Goal: Information Seeking & Learning: Learn about a topic

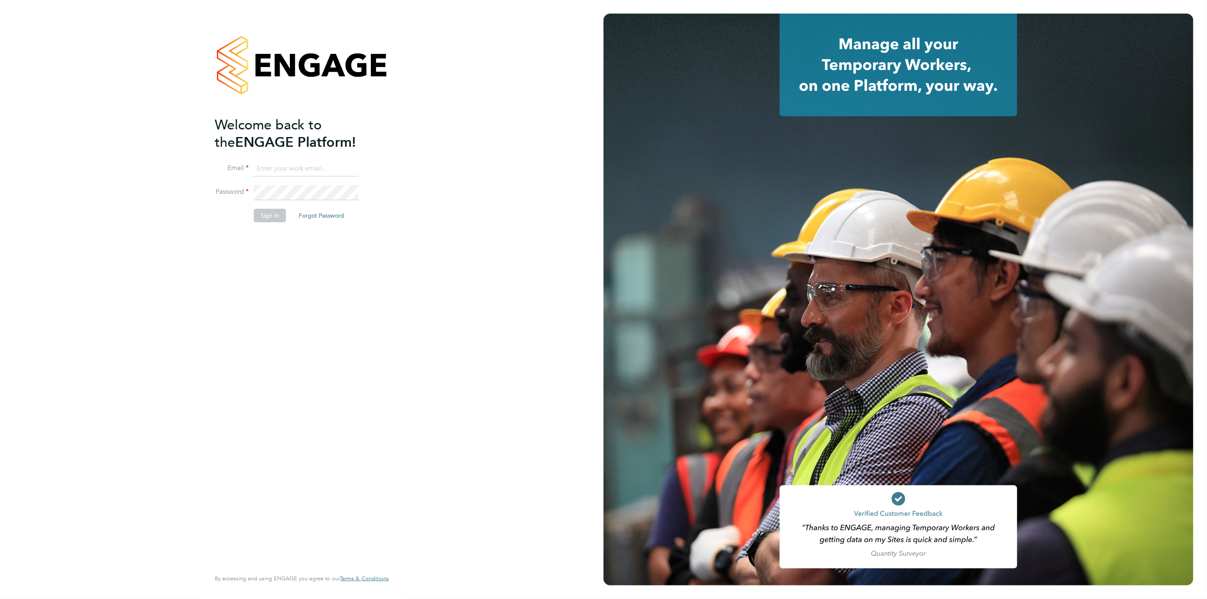
type input "scott.mcglynn@randstad.co.uk"
click at [261, 219] on button "Sign In" at bounding box center [270, 216] width 32 height 14
click at [261, 220] on div "Sorry, we are having problems connecting to our services." at bounding box center [301, 299] width 603 height 599
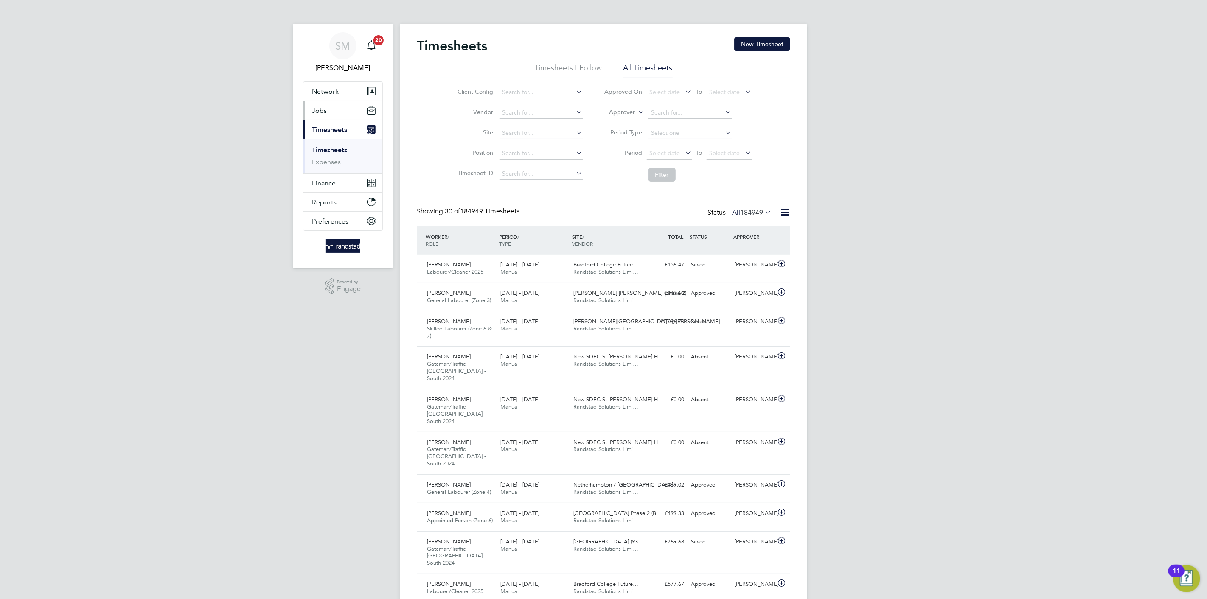
click at [331, 118] on button "Jobs" at bounding box center [342, 110] width 79 height 19
click at [334, 144] on link "Vacancies" at bounding box center [327, 143] width 30 height 8
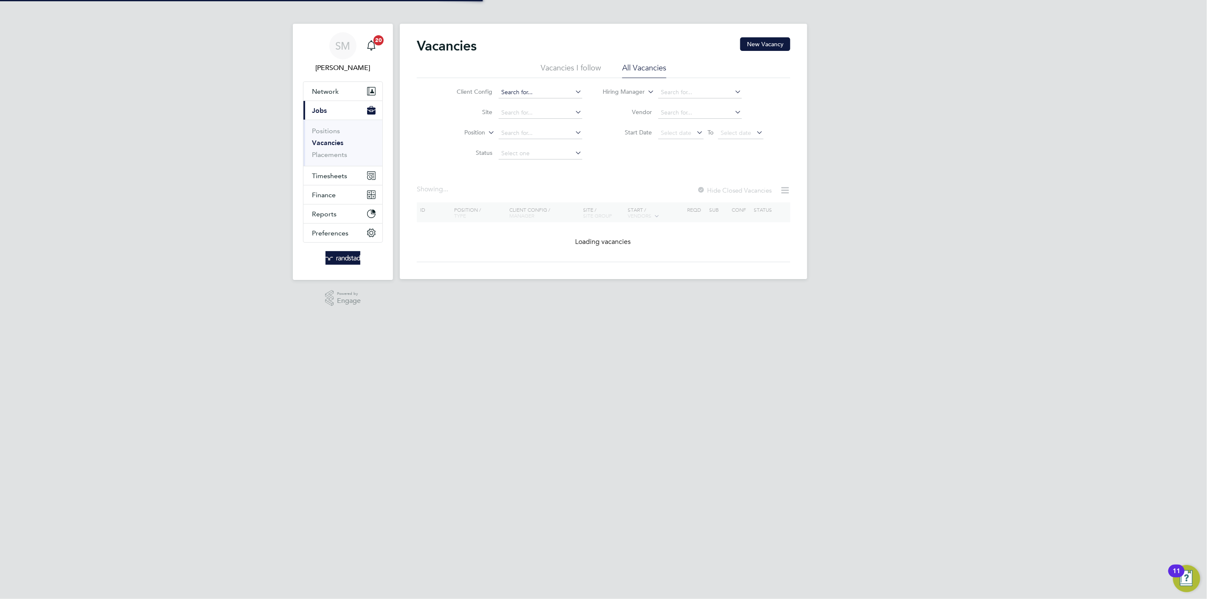
click at [521, 90] on input at bounding box center [540, 93] width 84 height 12
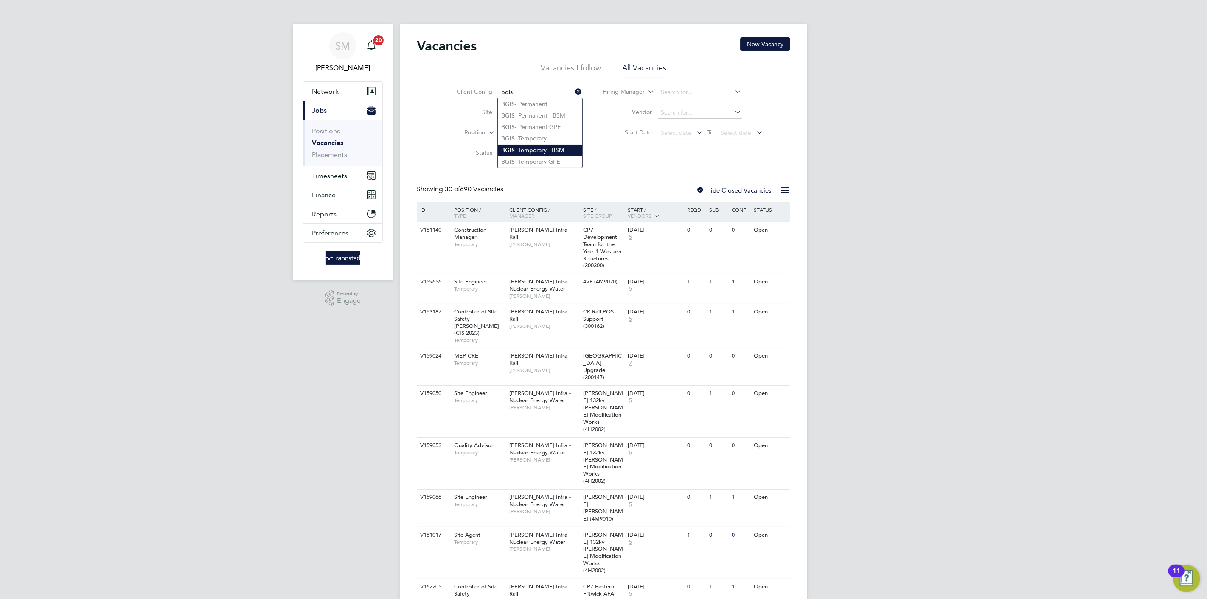
click at [551, 145] on li "BGIS - Temporary - BSM" at bounding box center [540, 150] width 84 height 11
type input "BGIS - Temporary - BSM"
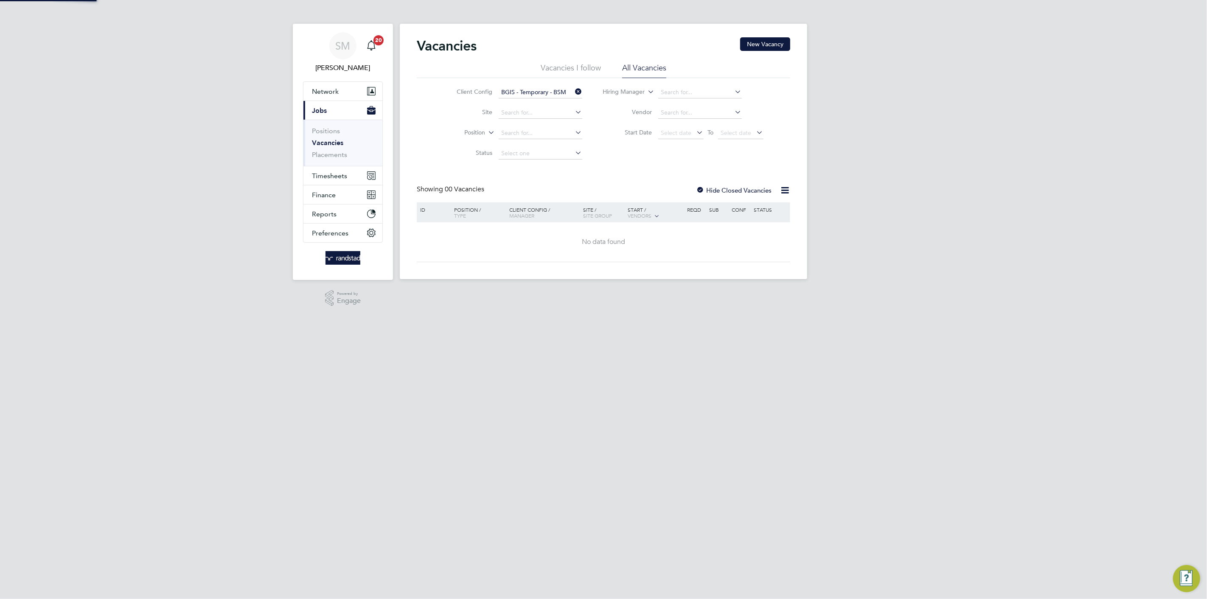
click at [538, 90] on input "BGIS - Temporary - BSM" at bounding box center [540, 93] width 84 height 12
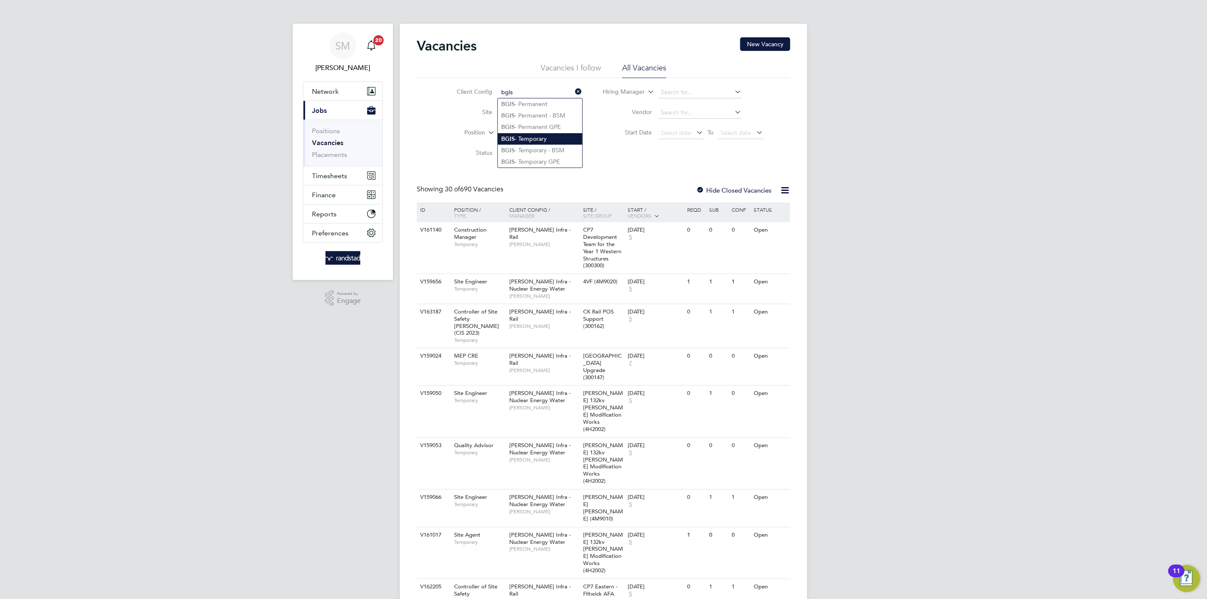
click at [562, 137] on li "BGIS - Temporary" at bounding box center [540, 138] width 84 height 11
type input "BGIS - Temporary"
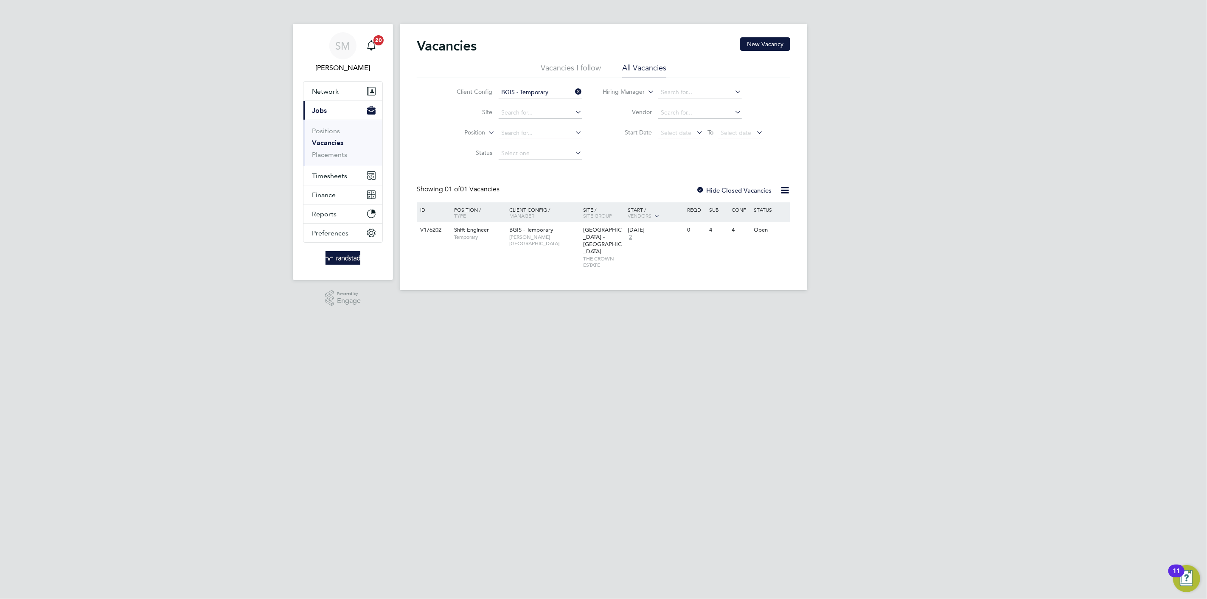
click at [546, 93] on input "BGIS - Temporary" at bounding box center [540, 93] width 84 height 12
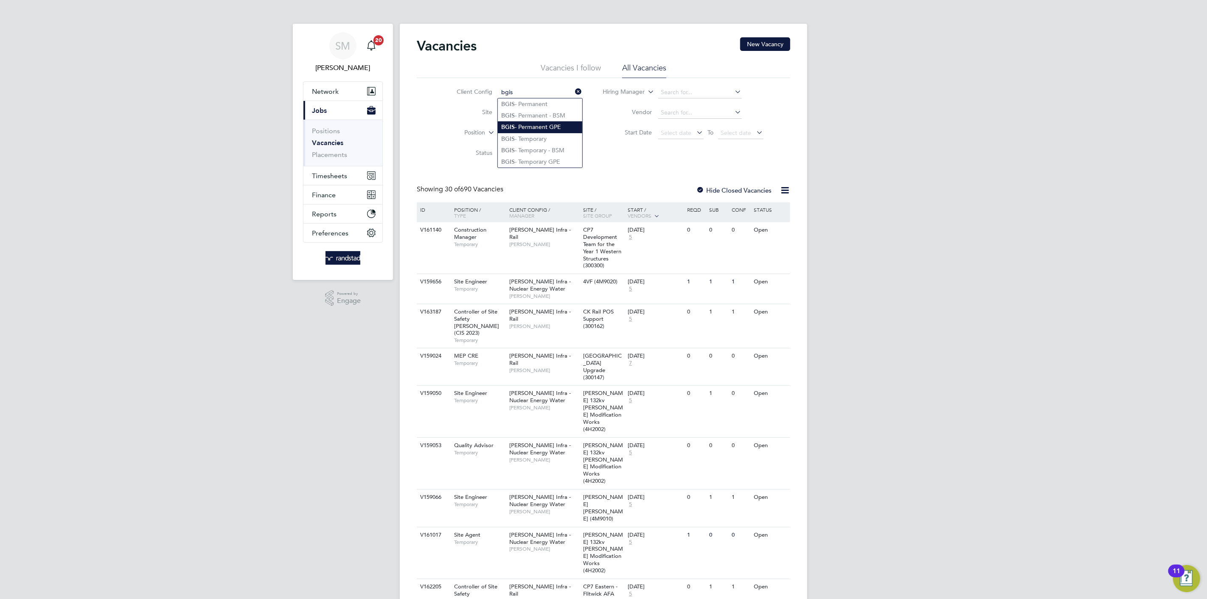
click at [554, 128] on li "BGIS - Permanent GPE" at bounding box center [540, 126] width 84 height 11
type input "BGIS - Permanent GPE"
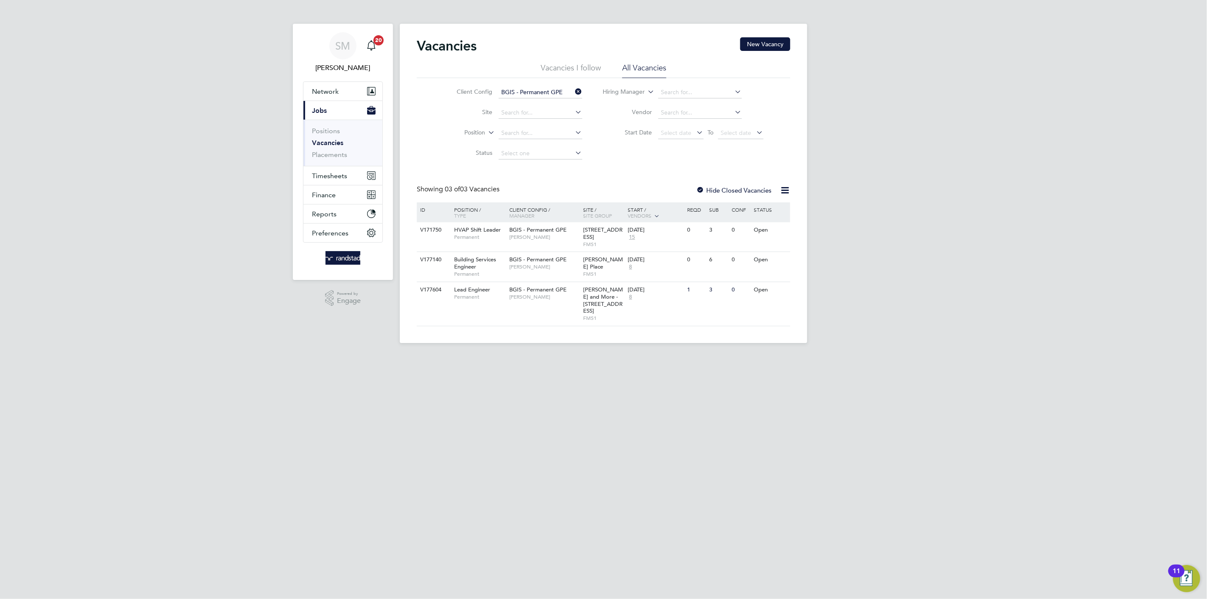
click at [784, 190] on icon at bounding box center [784, 190] width 11 height 11
click at [736, 187] on label "Hide Closed Vacancies" at bounding box center [734, 190] width 76 height 8
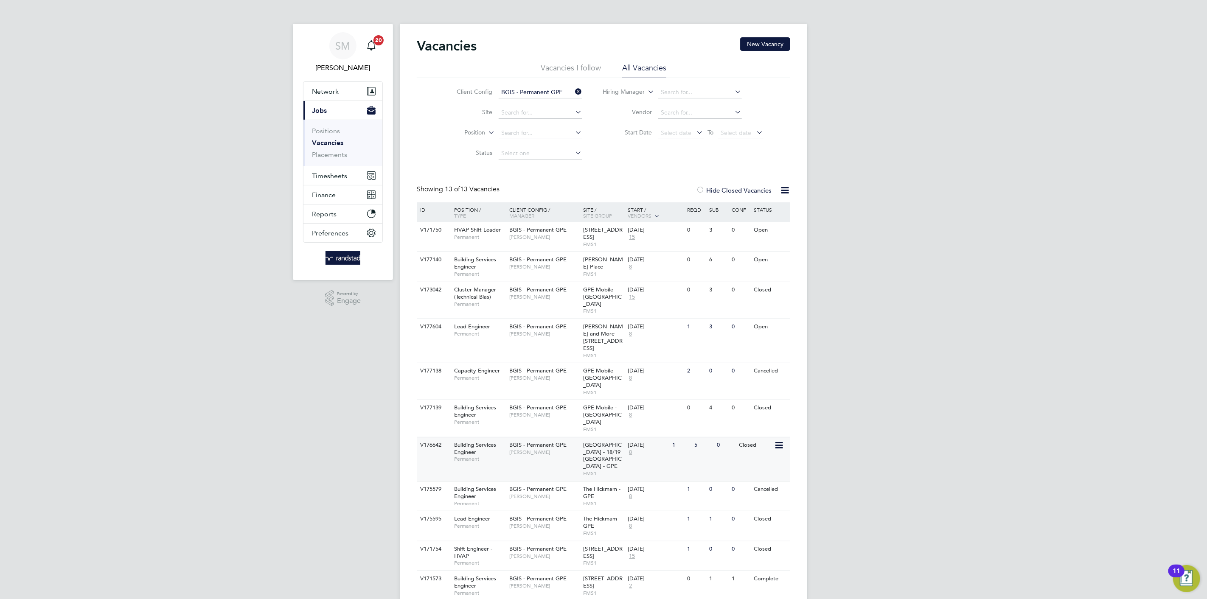
click at [537, 437] on div "V176642 Building Services Engineer Permanent BGIS - Permanent GPE Michael Green…" at bounding box center [603, 459] width 373 height 44
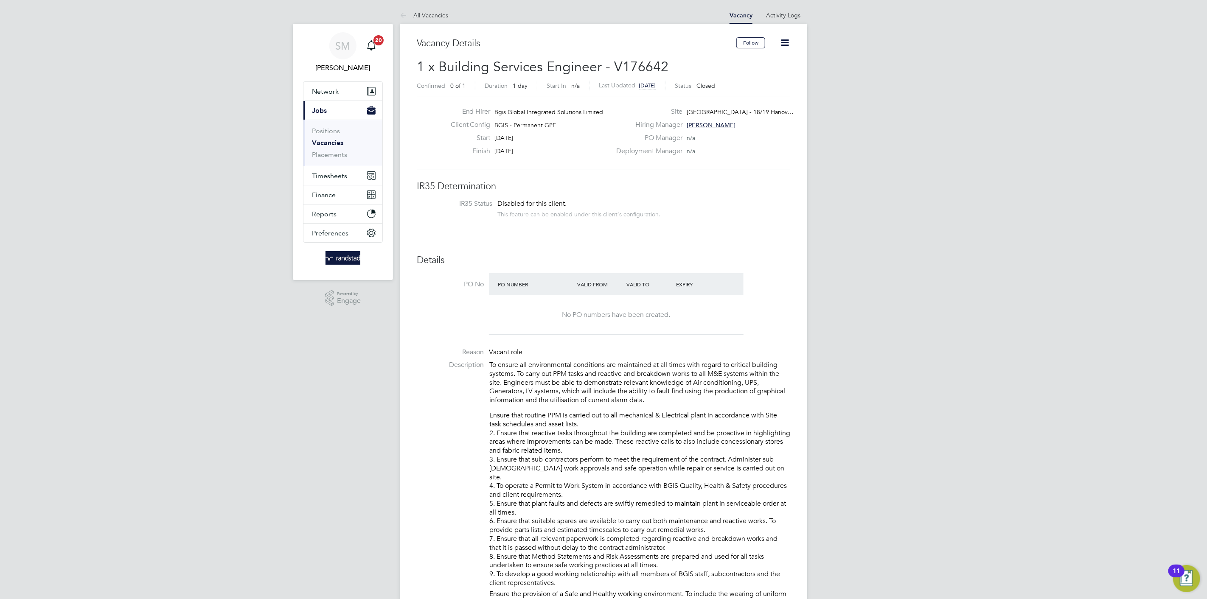
click at [788, 38] on icon at bounding box center [784, 42] width 11 height 11
click at [782, 15] on link "Activity Logs" at bounding box center [783, 15] width 34 height 8
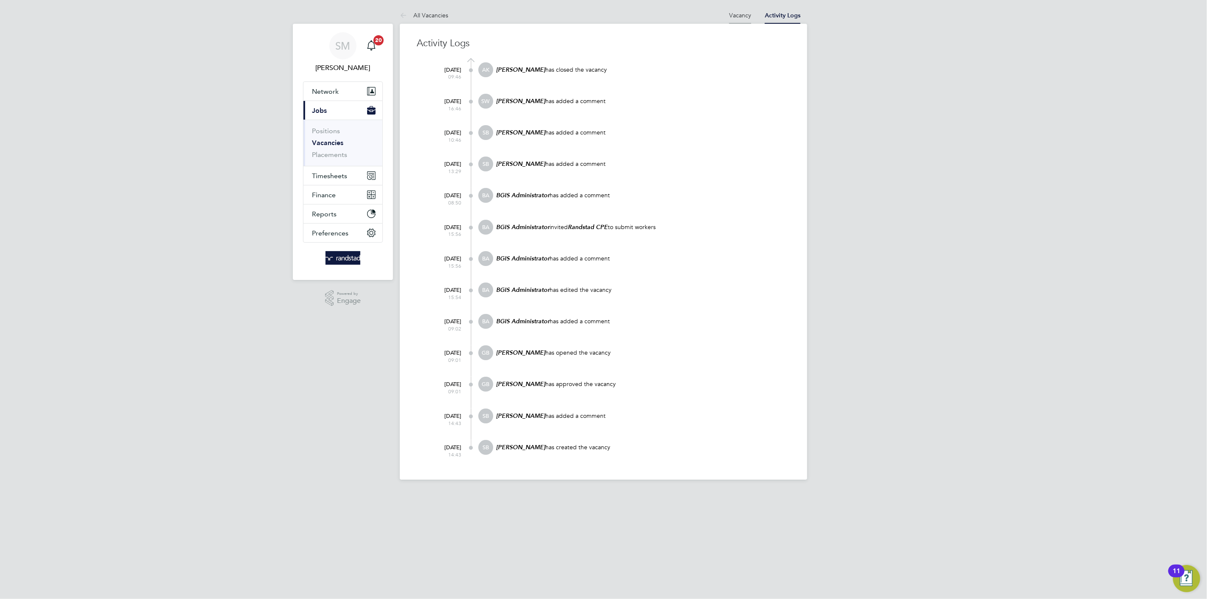
click at [739, 18] on link "Vacancy" at bounding box center [740, 15] width 22 height 8
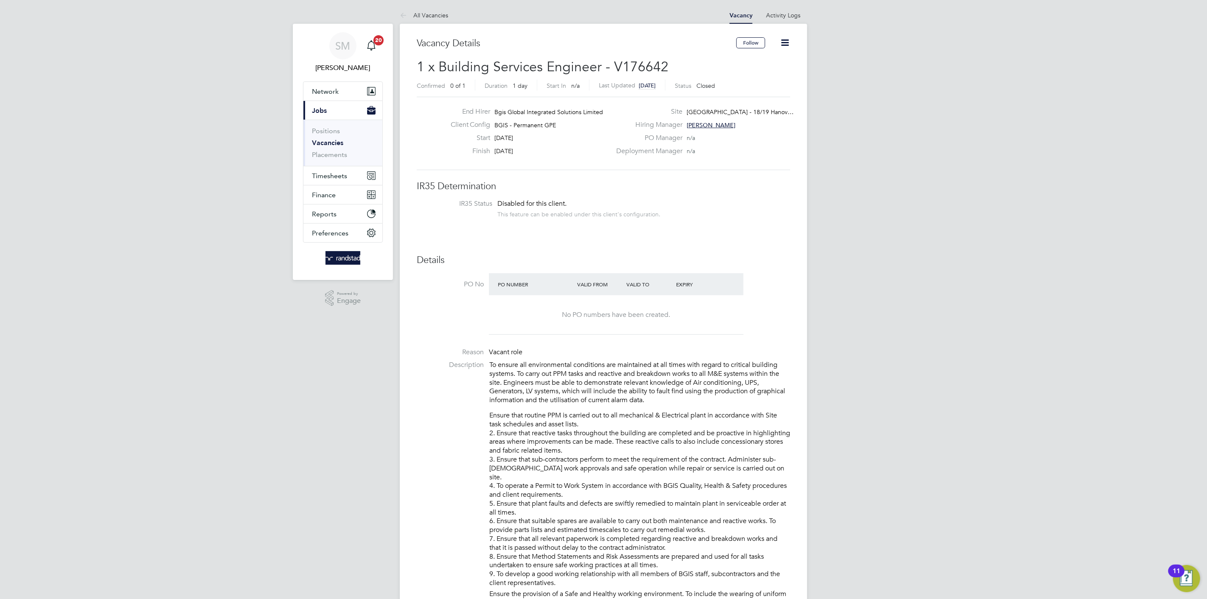
click at [324, 141] on link "Vacancies" at bounding box center [327, 143] width 31 height 8
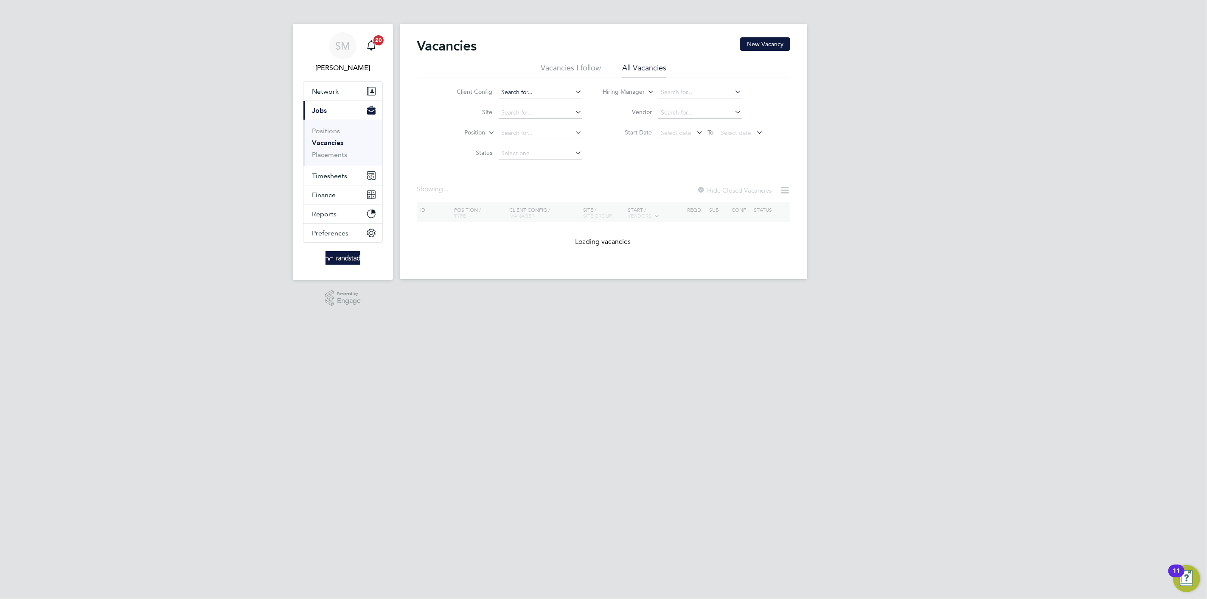
click at [514, 90] on input at bounding box center [540, 93] width 84 height 12
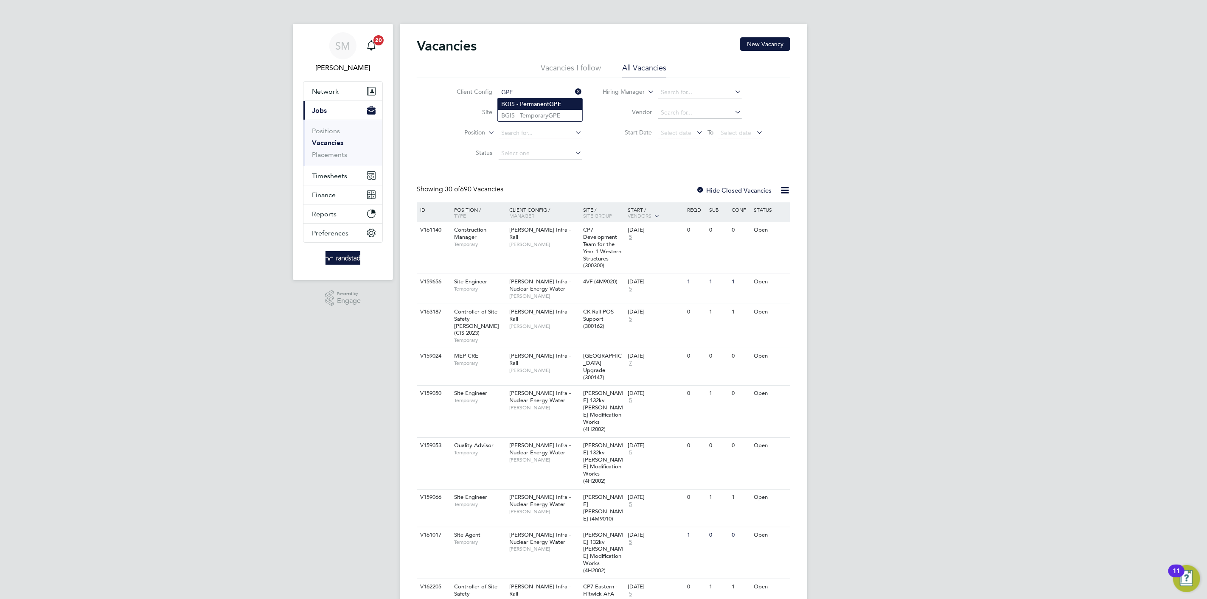
click at [522, 103] on li "BGIS - Permanent GPE" at bounding box center [540, 103] width 84 height 11
type input "BGIS - Permanent GPE"
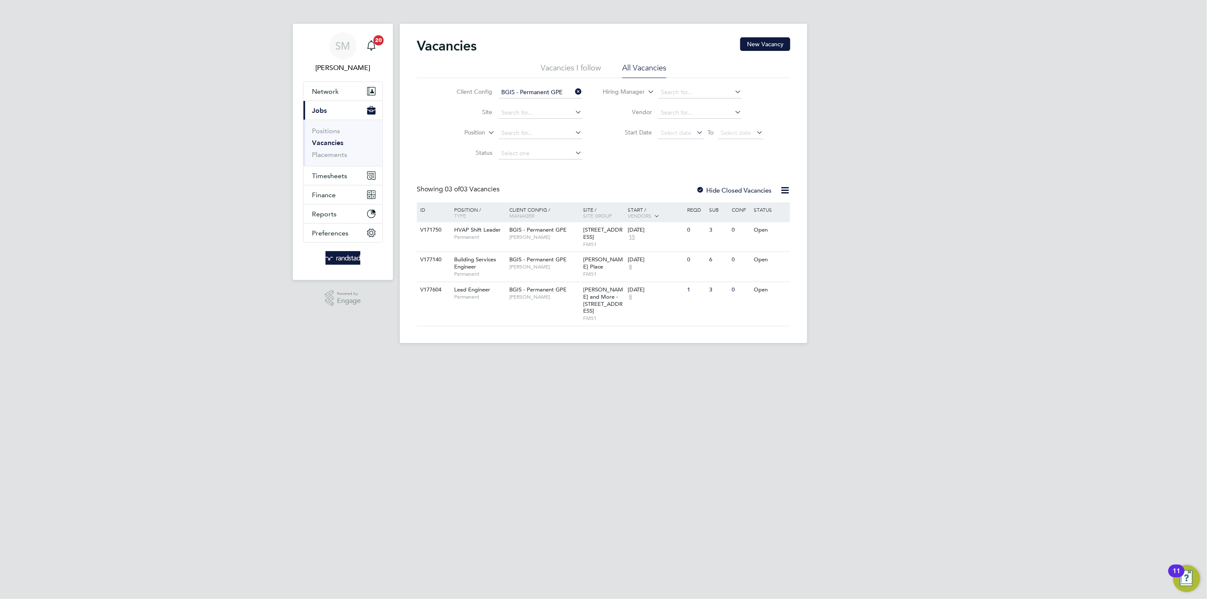
click at [781, 191] on icon at bounding box center [784, 190] width 11 height 11
click at [739, 188] on label "Hide Closed Vacancies" at bounding box center [734, 190] width 76 height 8
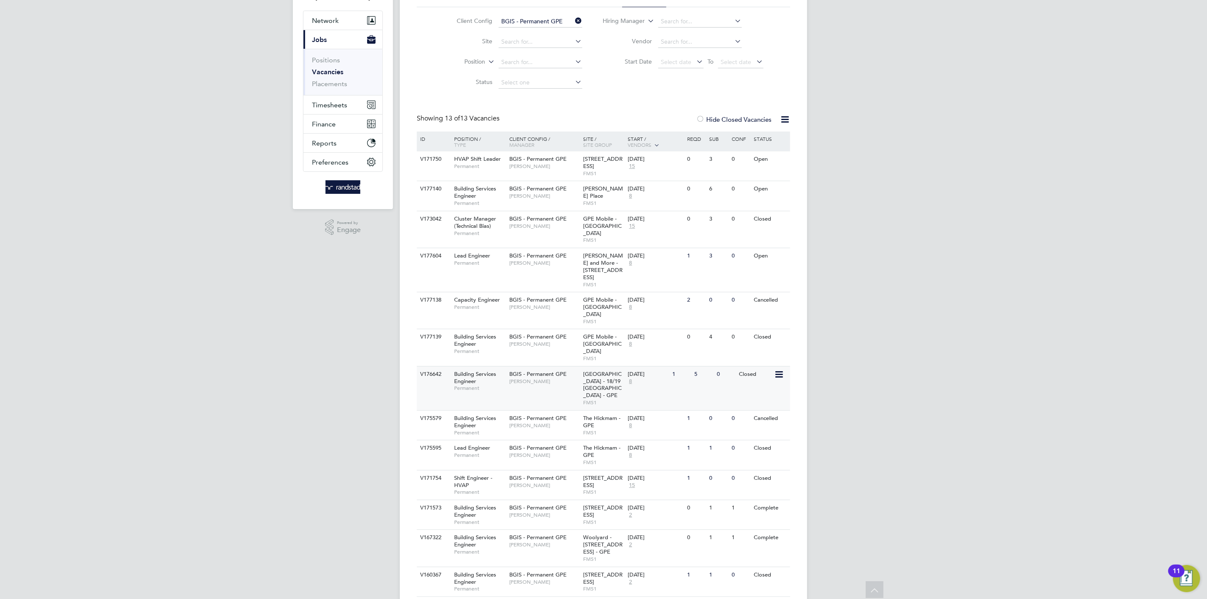
click at [780, 370] on icon at bounding box center [778, 375] width 8 height 10
click at [543, 366] on div "V176642 Building Services Engineer Permanent BGIS - Permanent GPE Michael Green…" at bounding box center [603, 388] width 373 height 44
click at [660, 367] on div "17 Jul 2025 8" at bounding box center [647, 378] width 45 height 23
click at [542, 367] on div "BGIS - Permanent GPE Michael Green" at bounding box center [544, 378] width 74 height 22
click at [741, 115] on label "Hide Closed Vacancies" at bounding box center [734, 119] width 76 height 8
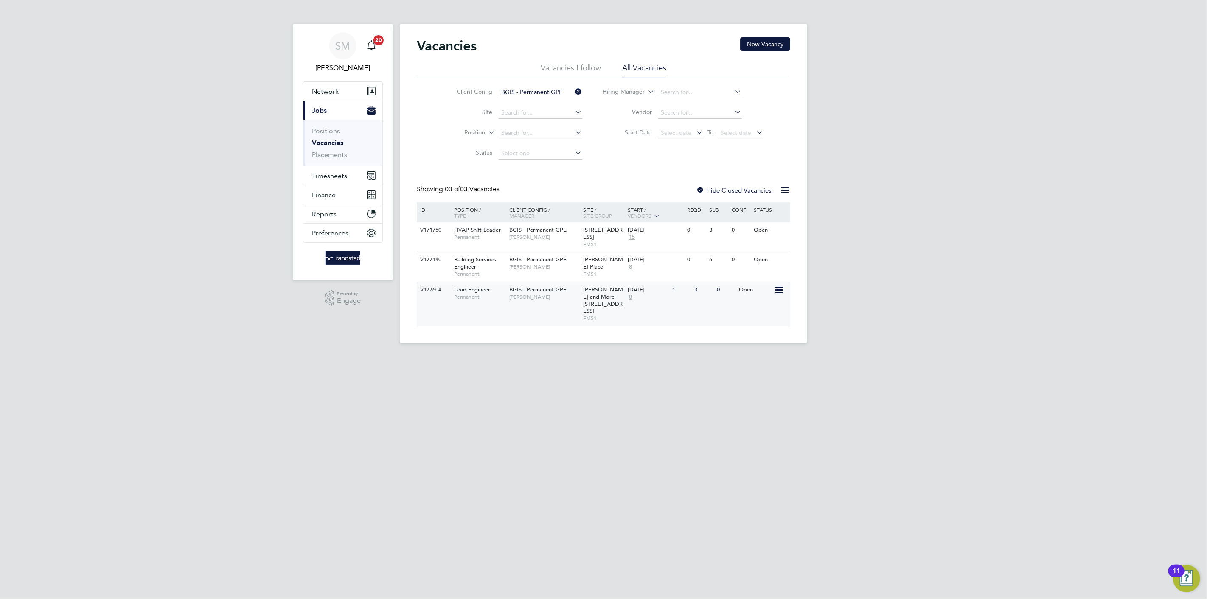
click at [599, 315] on span "FMS1" at bounding box center [603, 318] width 40 height 7
click at [666, 241] on div "16 Sep 2025 15" at bounding box center [647, 233] width 45 height 23
click at [759, 189] on label "Hide Closed Vacancies" at bounding box center [734, 190] width 76 height 8
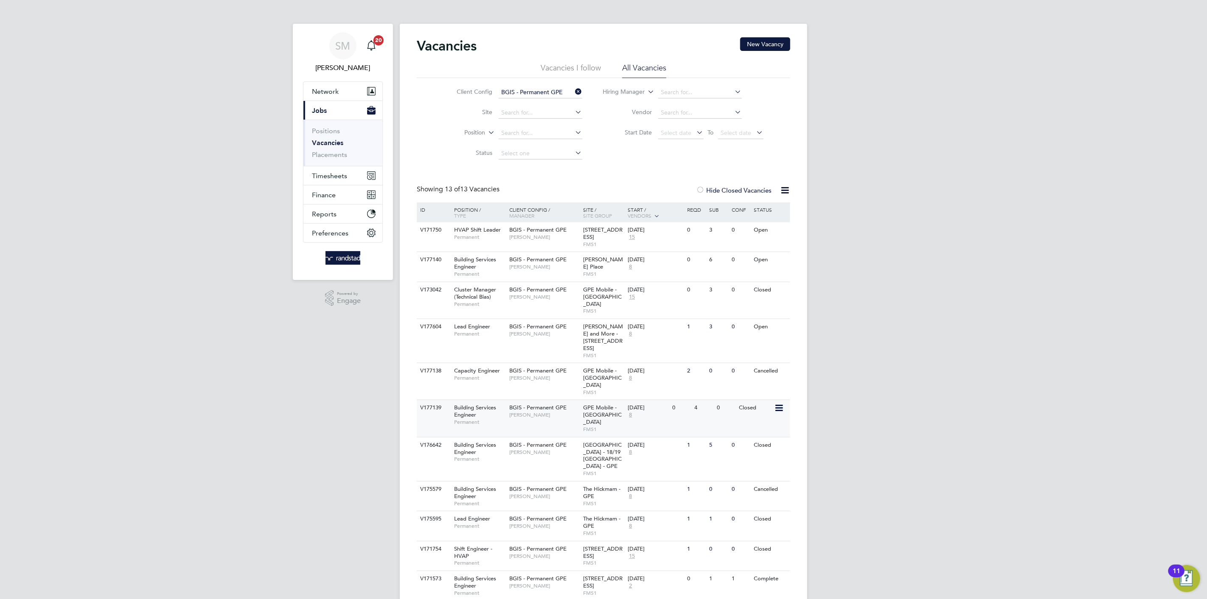
click at [575, 401] on div "V177139 Building Services Engineer Permanent BGIS - Permanent GPE Paul Postance…" at bounding box center [603, 418] width 373 height 37
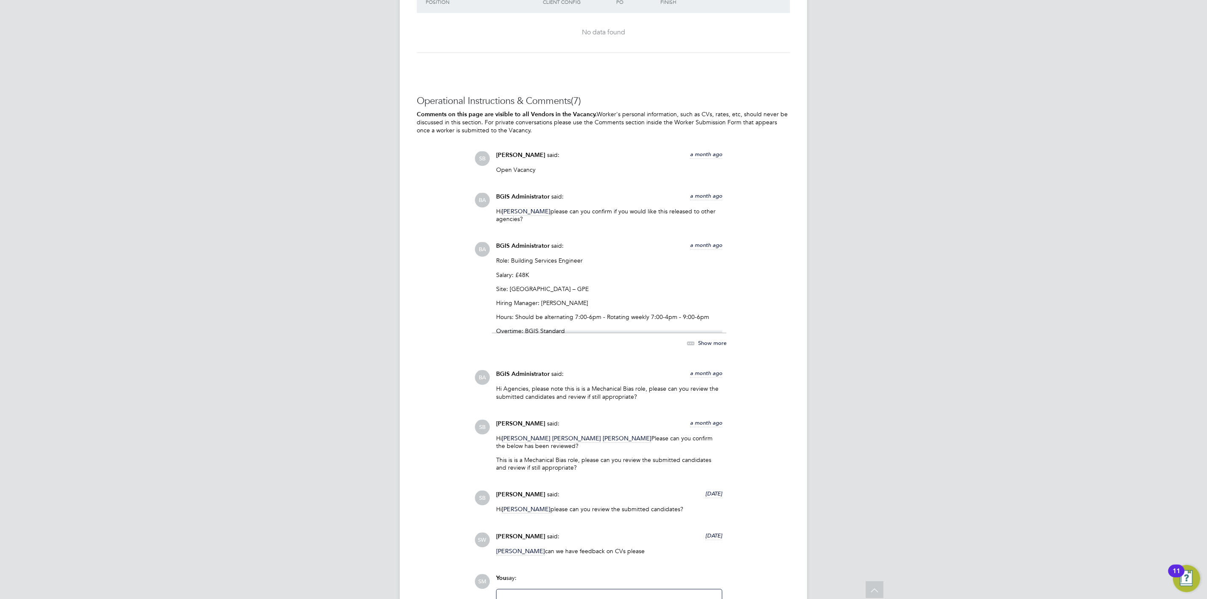
click at [718, 345] on span "Show more" at bounding box center [712, 342] width 28 height 7
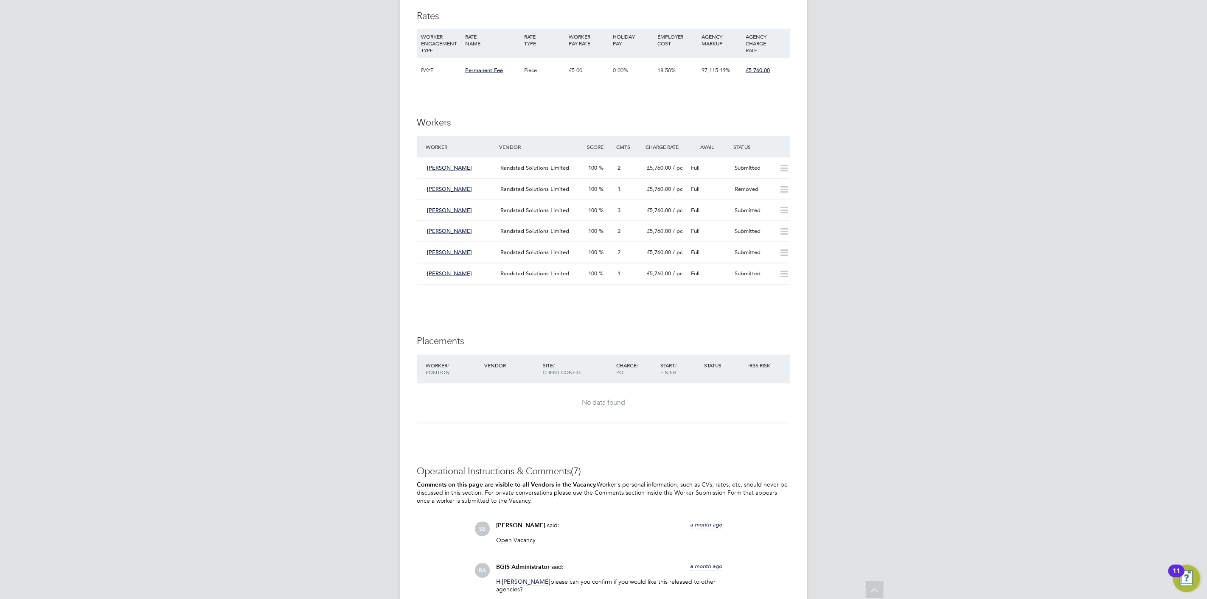
scroll to position [859, 0]
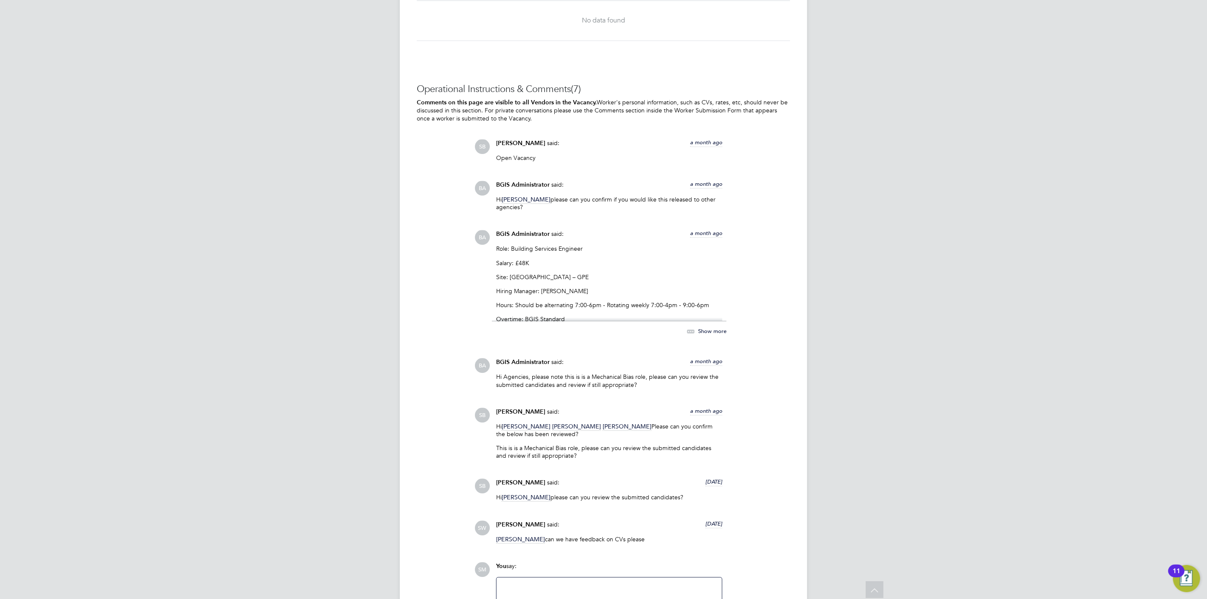
click at [513, 521] on span "Steve West" at bounding box center [520, 524] width 49 height 7
click at [513, 521] on span "[PERSON_NAME]" at bounding box center [520, 524] width 49 height 7
click at [513, 521] on span "Steve West" at bounding box center [520, 524] width 49 height 7
click at [488, 526] on span "SW" at bounding box center [482, 528] width 15 height 15
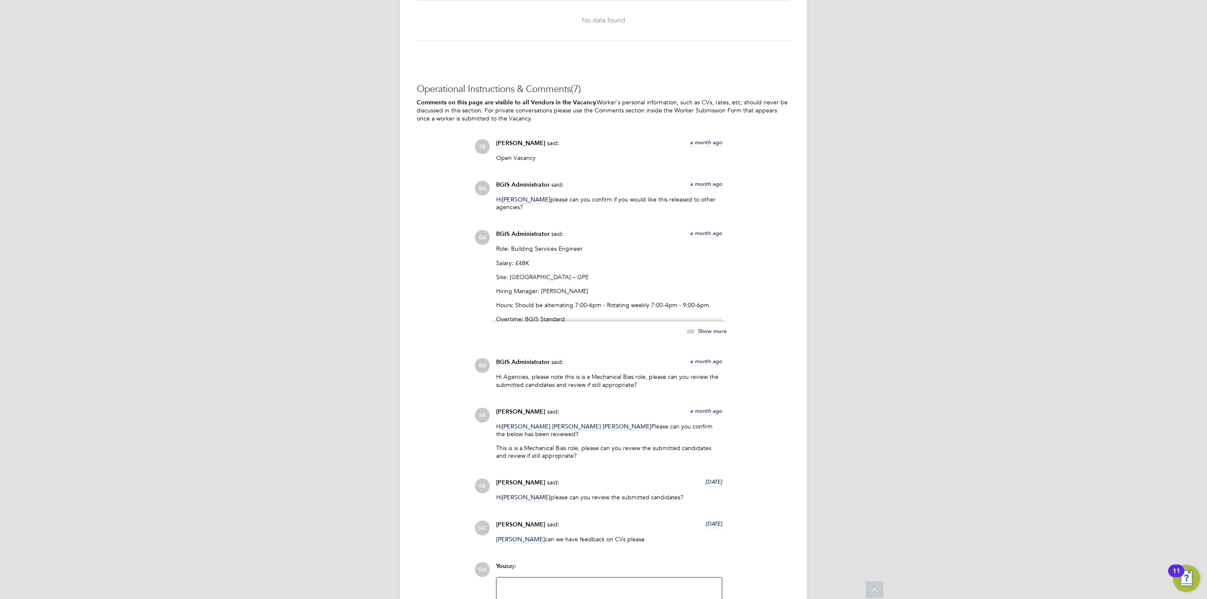
click at [487, 526] on span "SW" at bounding box center [482, 528] width 15 height 15
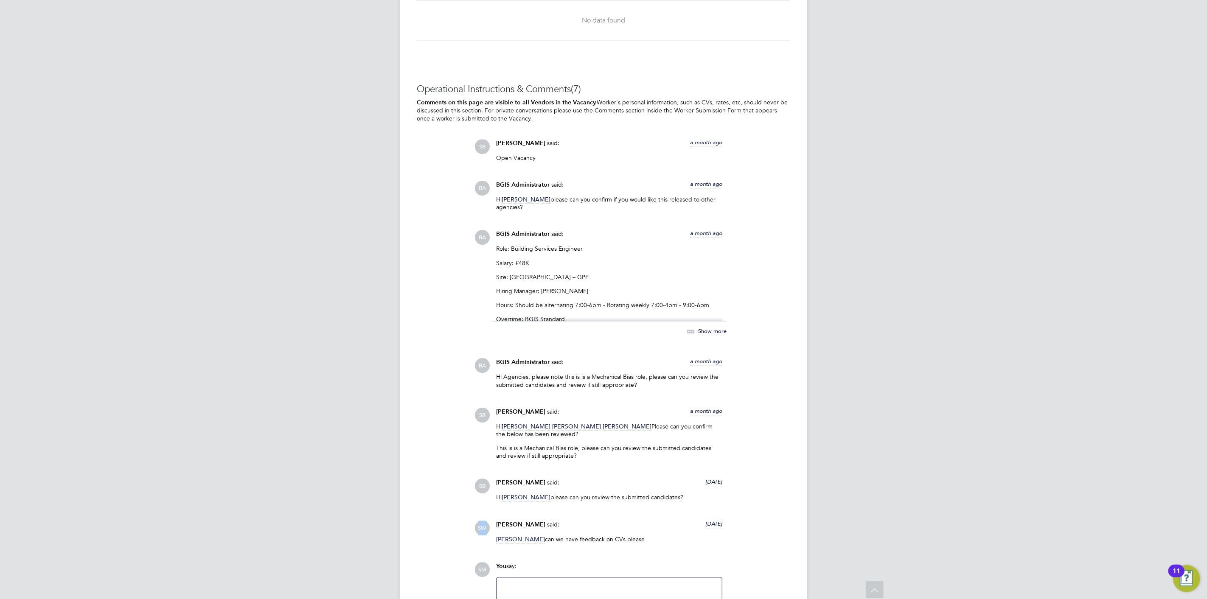
click at [487, 526] on span "SW" at bounding box center [482, 528] width 15 height 15
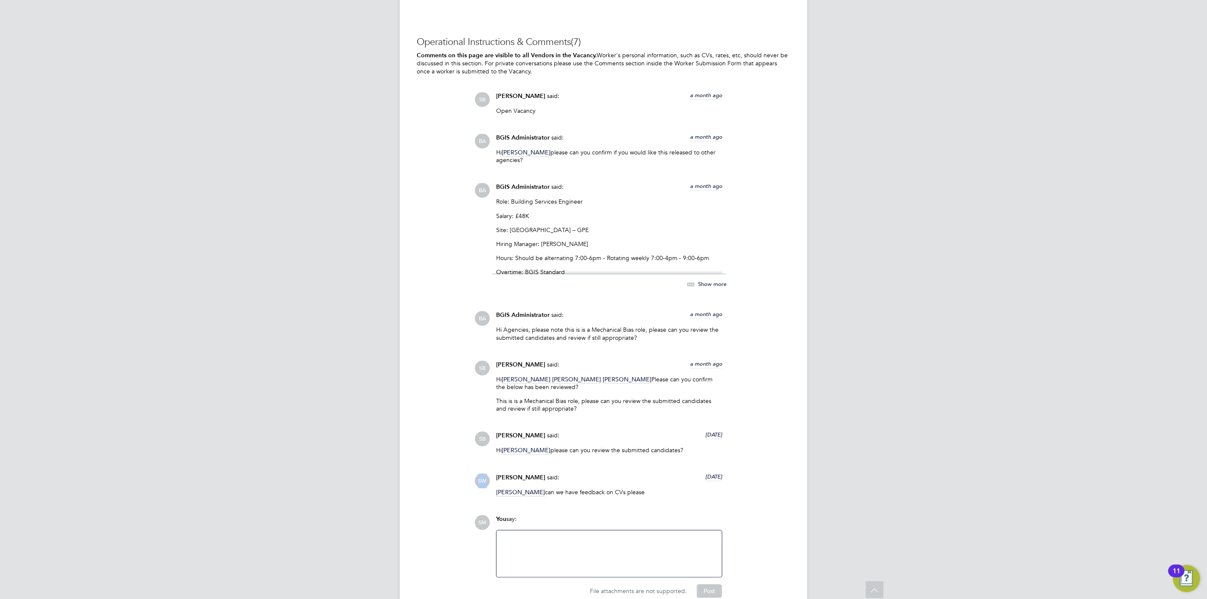
click at [701, 283] on span "Show more" at bounding box center [712, 283] width 28 height 7
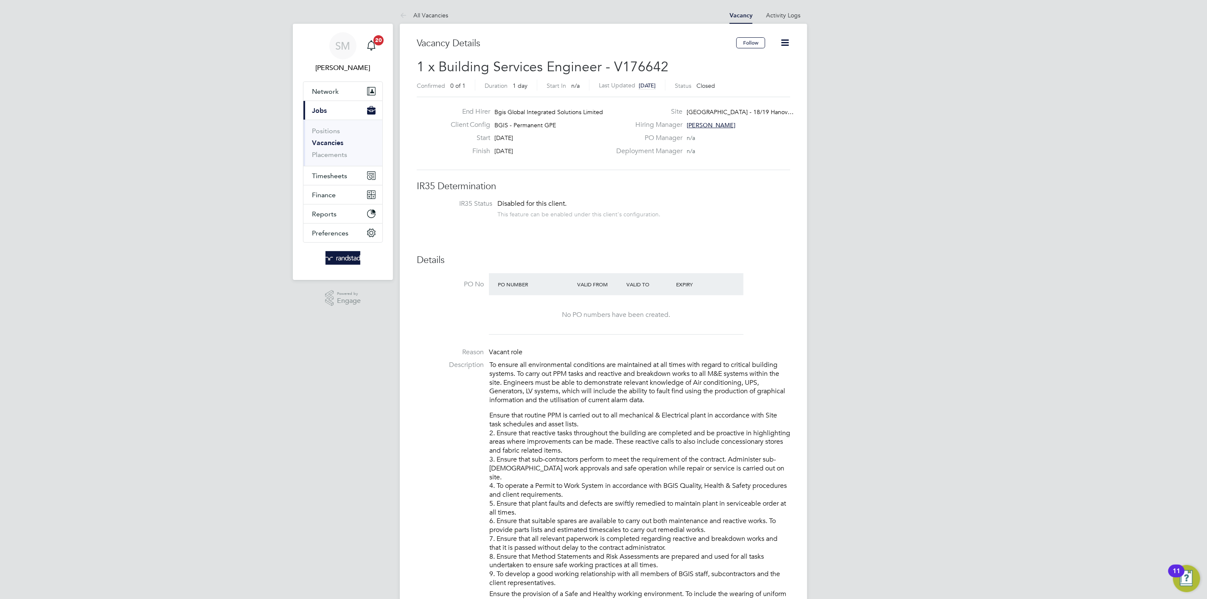
click at [329, 109] on button "Current page: Jobs" at bounding box center [342, 110] width 79 height 19
click at [336, 140] on button "Finance" at bounding box center [342, 148] width 79 height 19
click at [337, 129] on span "Timesheets" at bounding box center [329, 130] width 35 height 8
click at [334, 94] on span "Network" at bounding box center [325, 91] width 27 height 8
click at [329, 148] on link "Workers" at bounding box center [325, 147] width 26 height 8
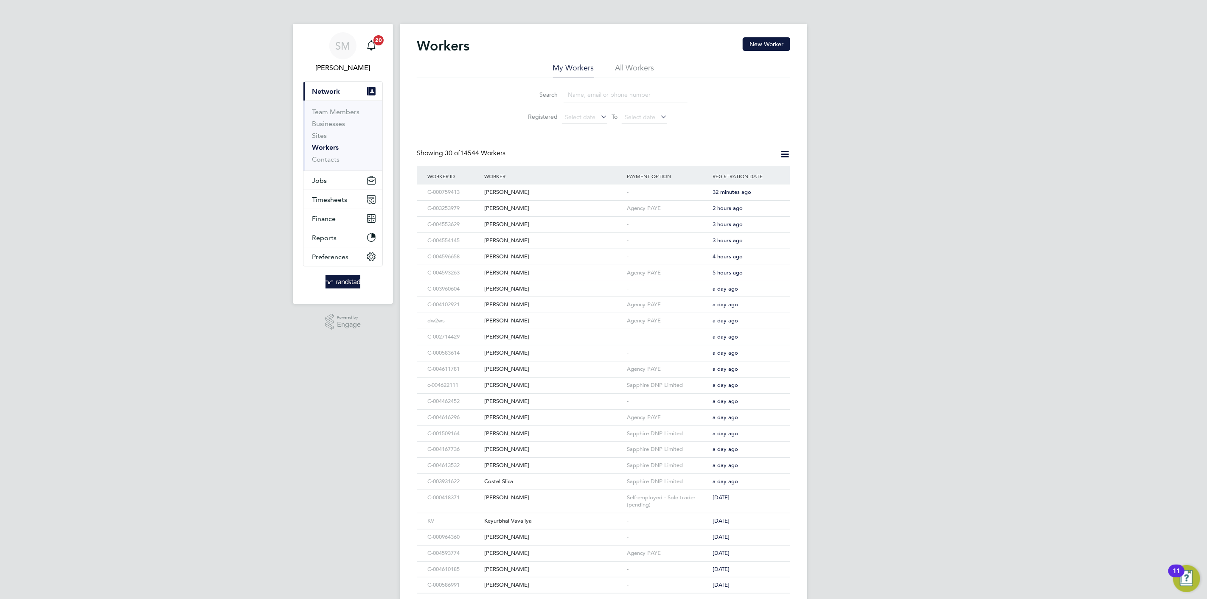
click at [573, 93] on input at bounding box center [625, 95] width 124 height 17
type input "s"
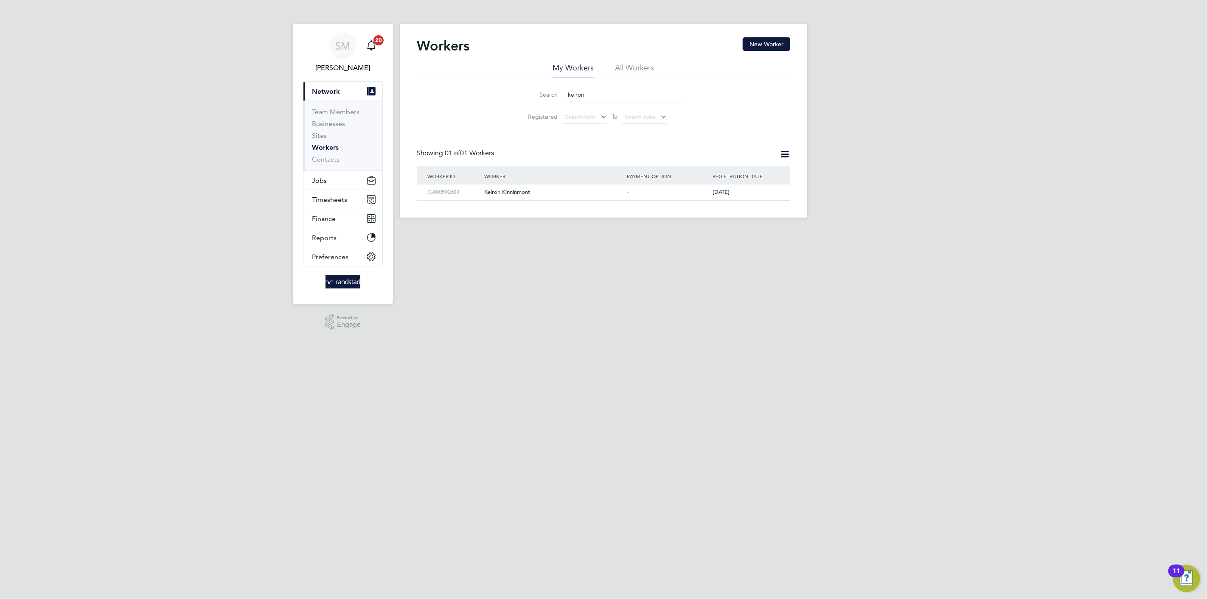
drag, startPoint x: 598, startPoint y: 97, endPoint x: 581, endPoint y: 97, distance: 17.0
click at [581, 97] on input "keiron" at bounding box center [625, 95] width 124 height 17
click at [621, 64] on li "All Workers" at bounding box center [634, 70] width 39 height 15
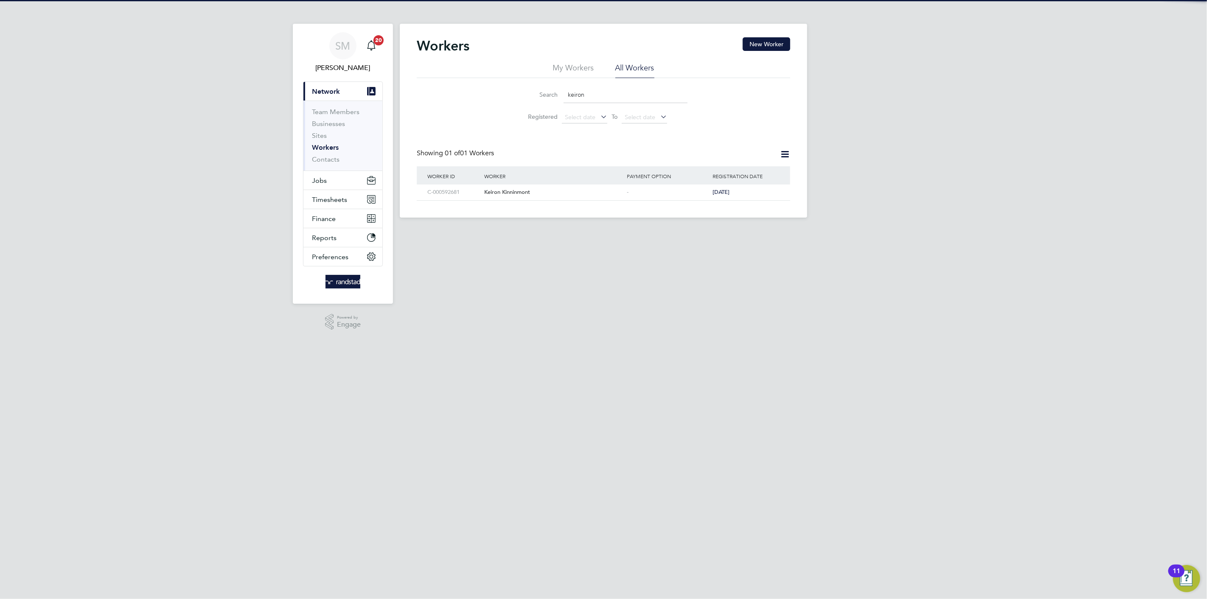
click at [597, 95] on input "keiron" at bounding box center [625, 95] width 124 height 17
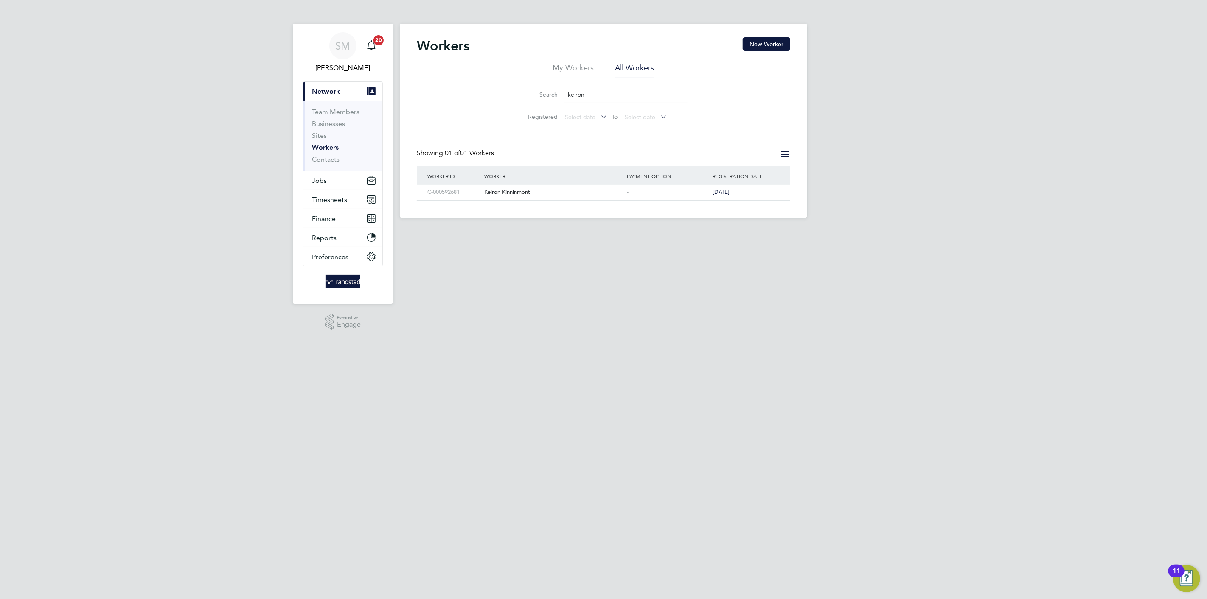
drag, startPoint x: 599, startPoint y: 94, endPoint x: 543, endPoint y: 97, distance: 56.5
click at [545, 98] on div "Search keiron" at bounding box center [603, 95] width 168 height 17
drag, startPoint x: 592, startPoint y: 90, endPoint x: 520, endPoint y: 95, distance: 71.8
click at [520, 95] on div "Search keiron" at bounding box center [603, 95] width 168 height 17
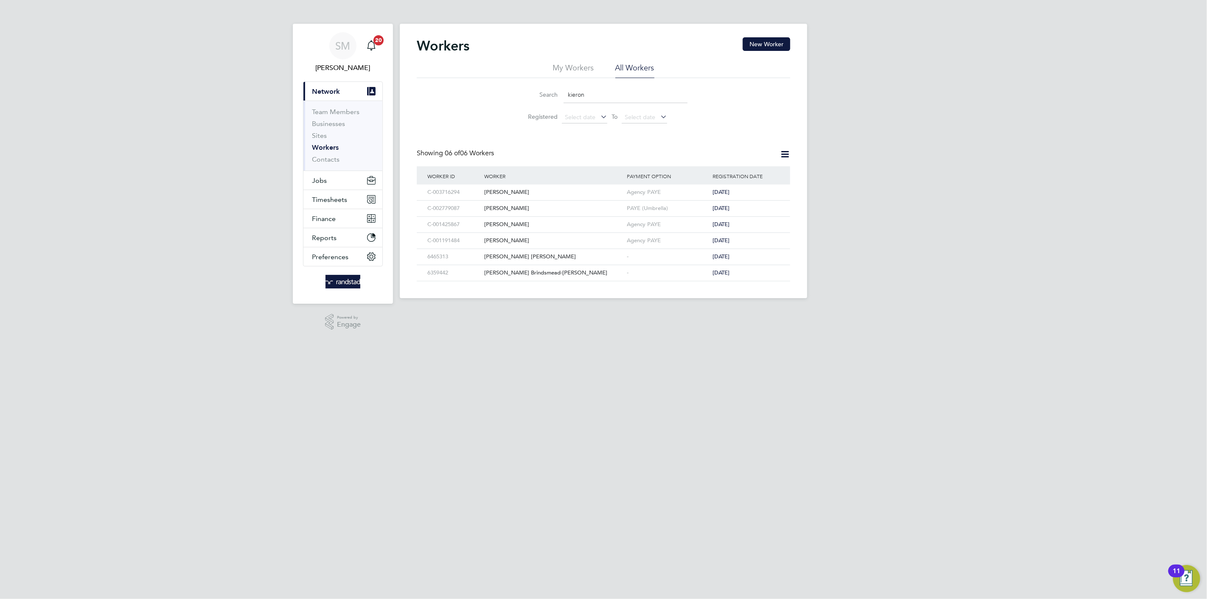
click at [585, 69] on li "My Workers" at bounding box center [573, 70] width 41 height 15
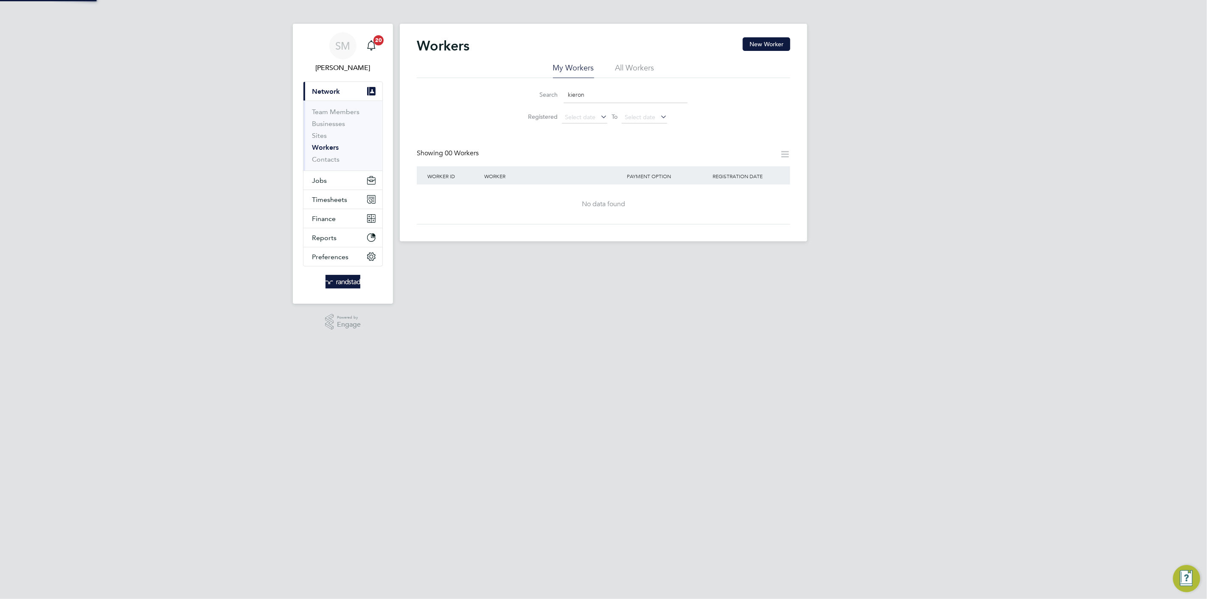
click at [638, 67] on li "All Workers" at bounding box center [634, 70] width 39 height 15
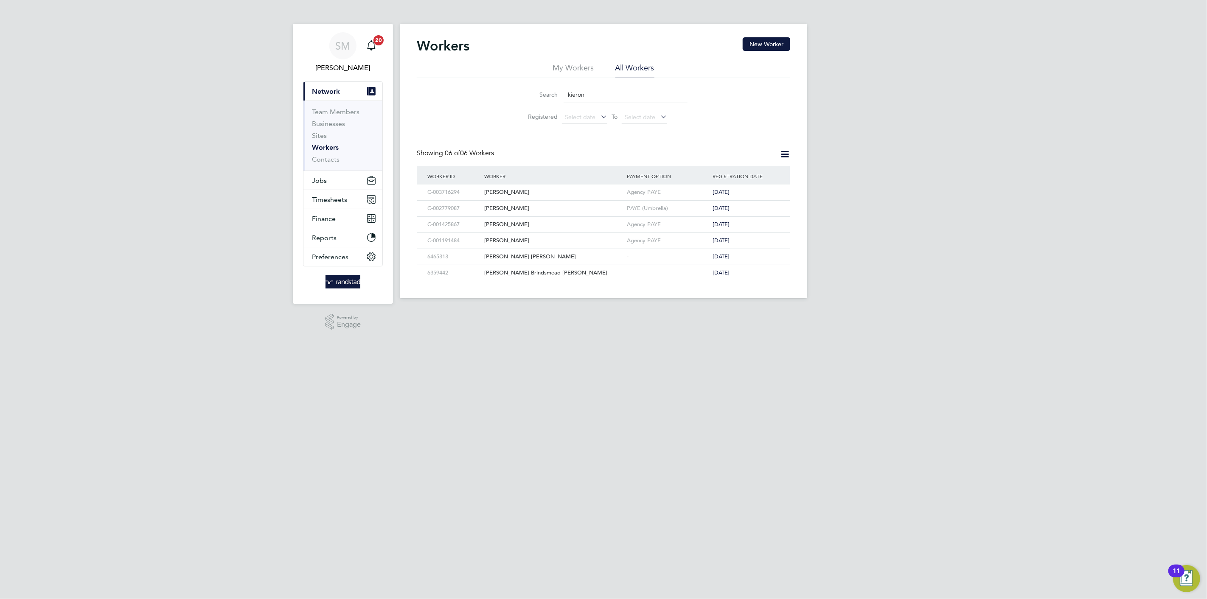
click at [266, 137] on div "SM Scott McGlynn Notifications 20 Applications: Current page: Network Team Memb…" at bounding box center [603, 156] width 1207 height 312
click at [601, 93] on input "kieron" at bounding box center [625, 95] width 124 height 17
drag, startPoint x: 601, startPoint y: 93, endPoint x: 515, endPoint y: 81, distance: 87.0
click at [516, 81] on div "Search kieron Registered Select date To Select date" at bounding box center [603, 103] width 373 height 50
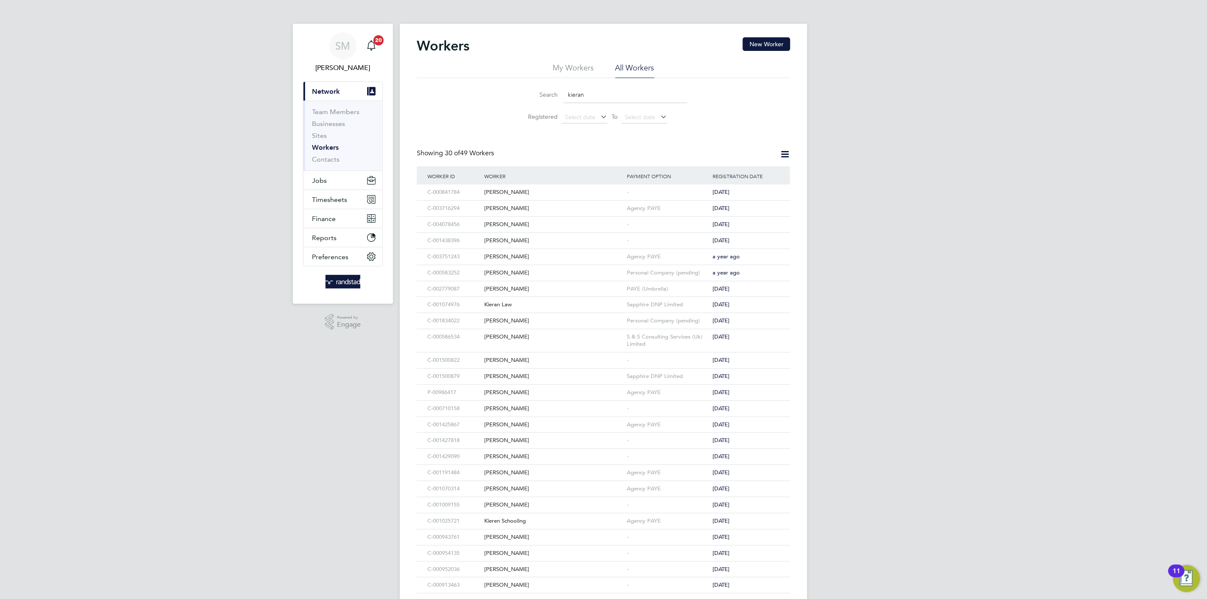
type input "kieran"
click at [560, 192] on div "Kieran Mcdonald" at bounding box center [553, 193] width 143 height 16
click at [564, 193] on div "Kieran Mcdonald" at bounding box center [553, 193] width 143 height 16
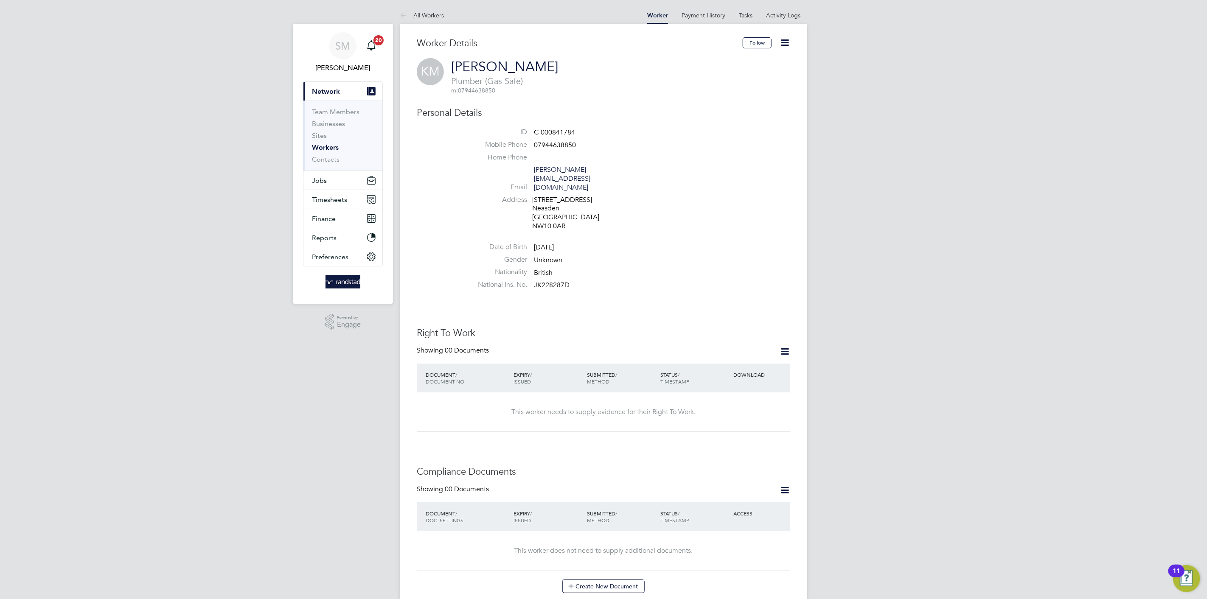
click at [785, 45] on icon at bounding box center [784, 42] width 11 height 11
click at [576, 134] on li "ID C-000841784" at bounding box center [629, 134] width 322 height 13
click at [332, 182] on button "Jobs" at bounding box center [342, 180] width 79 height 19
click at [336, 143] on link "Vacancies" at bounding box center [327, 143] width 30 height 8
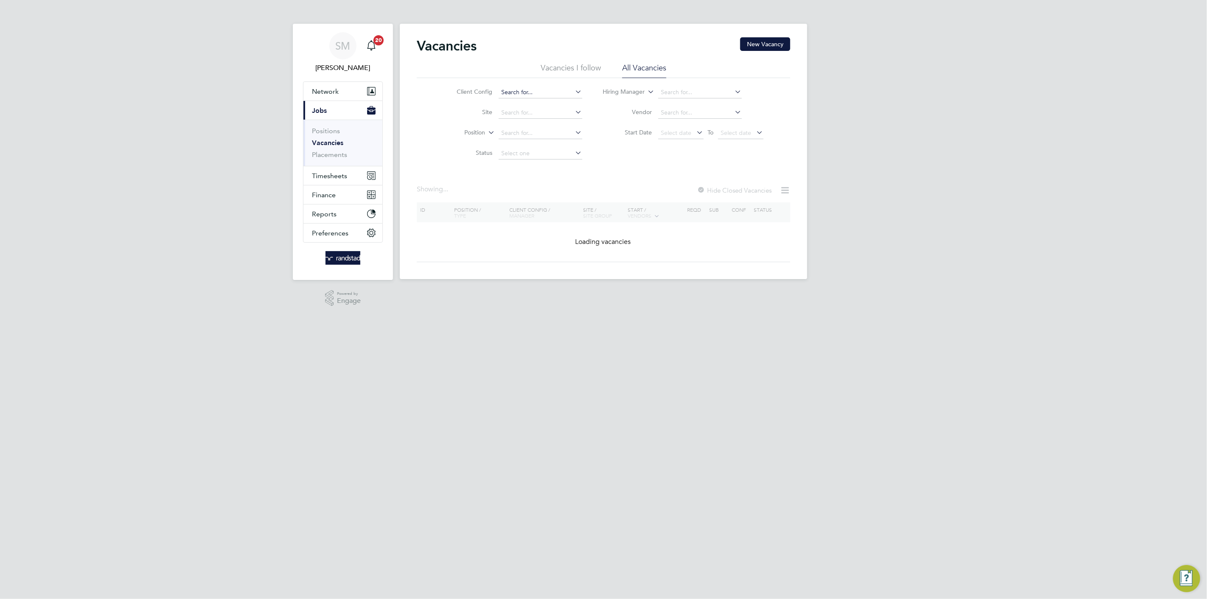
click at [538, 95] on input at bounding box center [540, 93] width 84 height 12
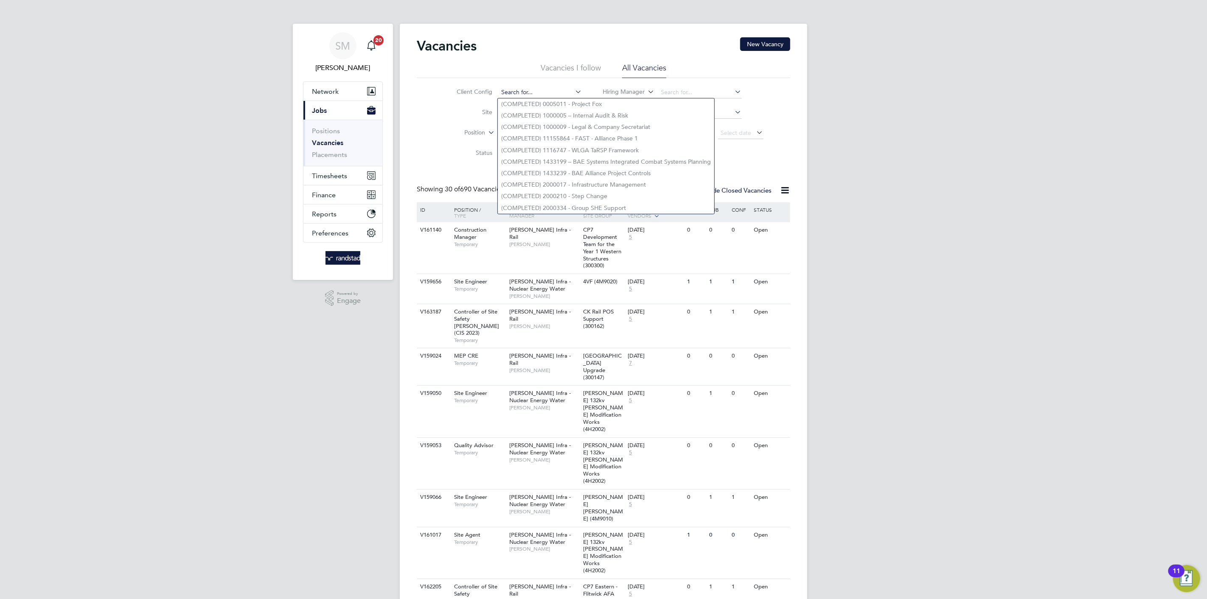
click at [506, 92] on input at bounding box center [540, 93] width 84 height 12
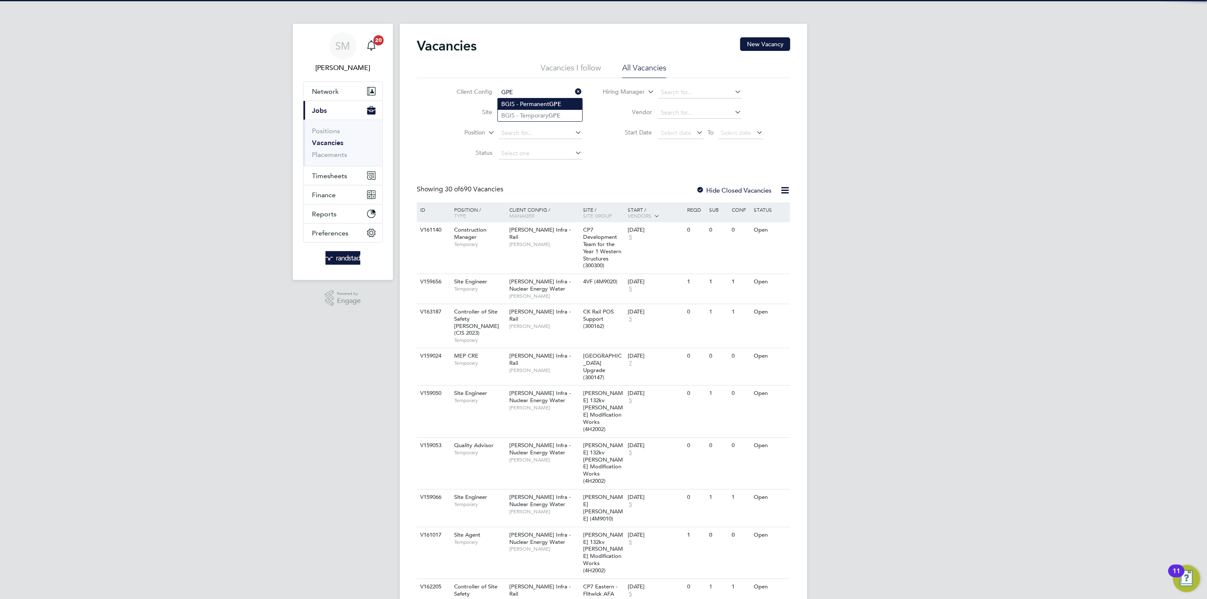
click at [513, 101] on li "BGIS - Permanent GPE" at bounding box center [540, 103] width 84 height 11
type input "BGIS - Permanent GPE"
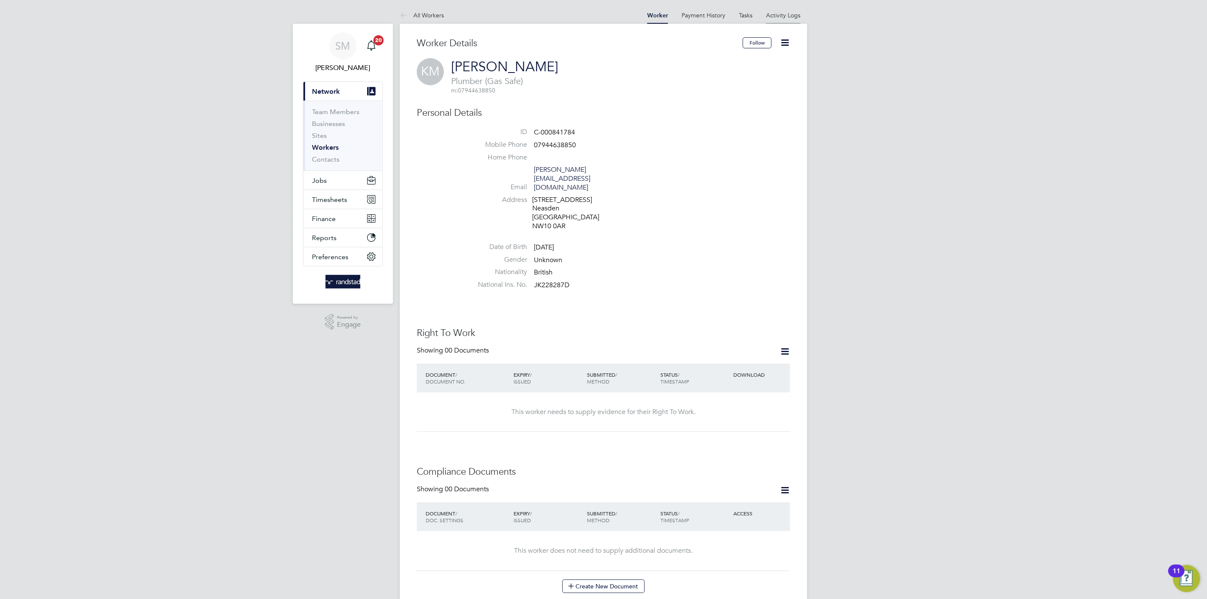
click at [783, 17] on link "Activity Logs" at bounding box center [783, 15] width 34 height 8
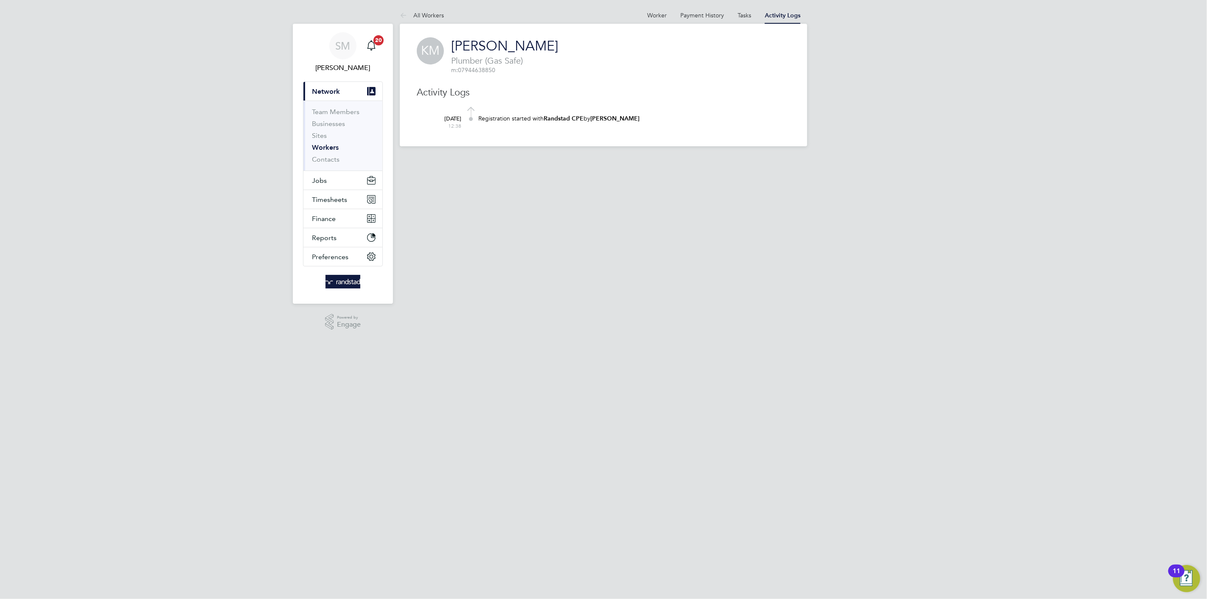
click at [640, 113] on div "Registration started with Randstad CPE by [PERSON_NAME]" at bounding box center [634, 119] width 312 height 17
click at [741, 16] on link "Tasks" at bounding box center [744, 15] width 14 height 8
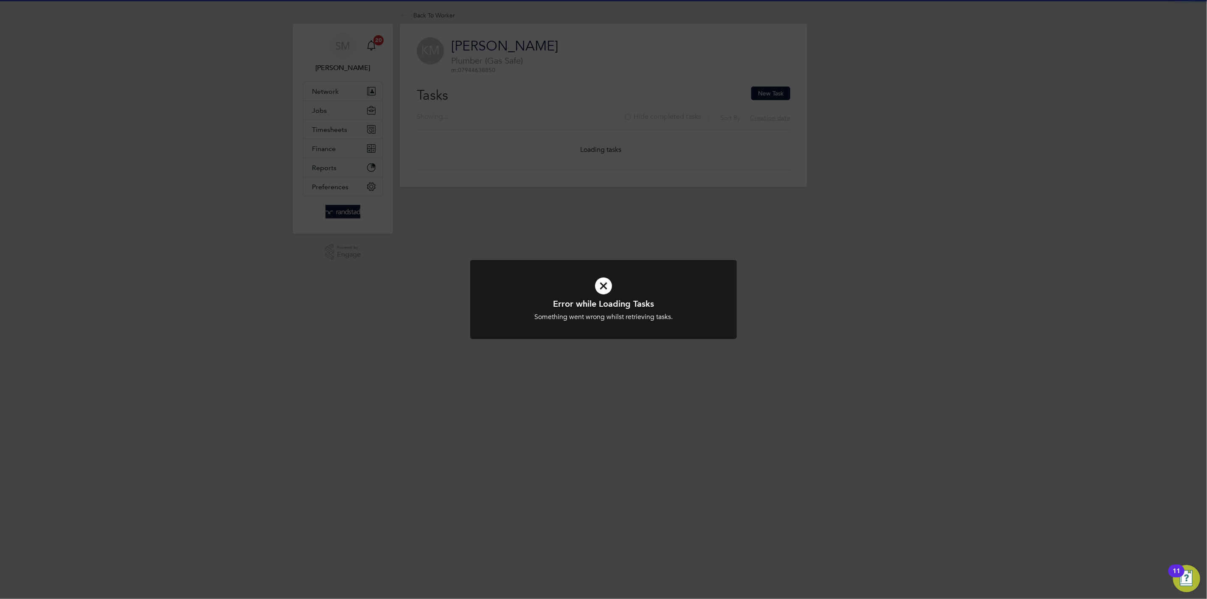
click at [641, 280] on icon at bounding box center [603, 285] width 221 height 33
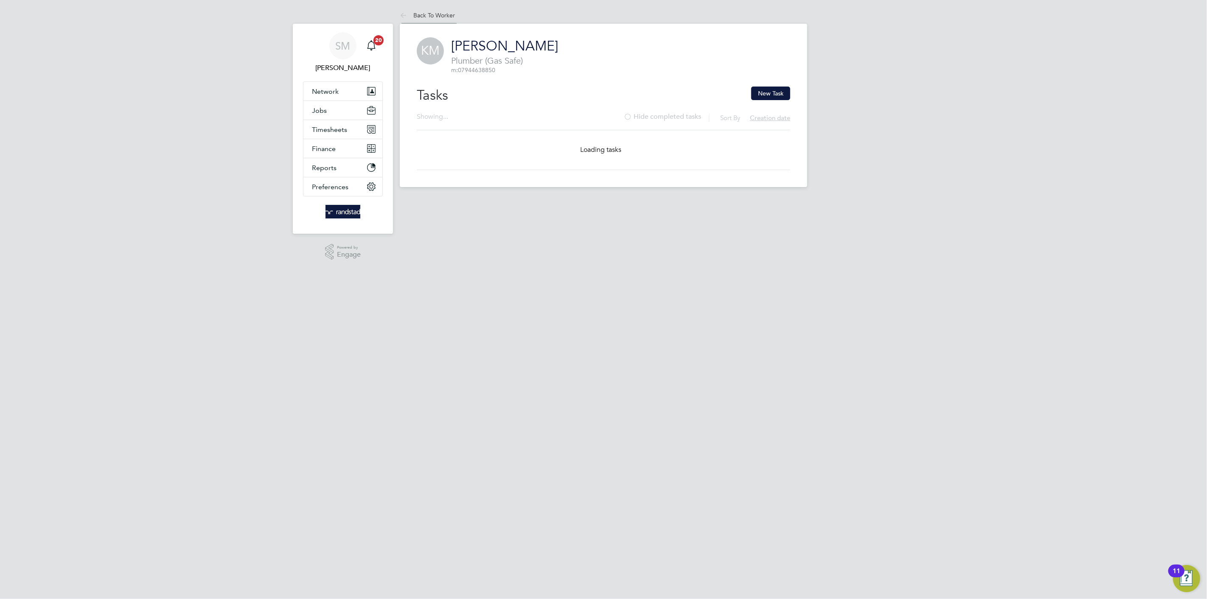
click at [437, 9] on li "Back To Worker" at bounding box center [427, 15] width 55 height 17
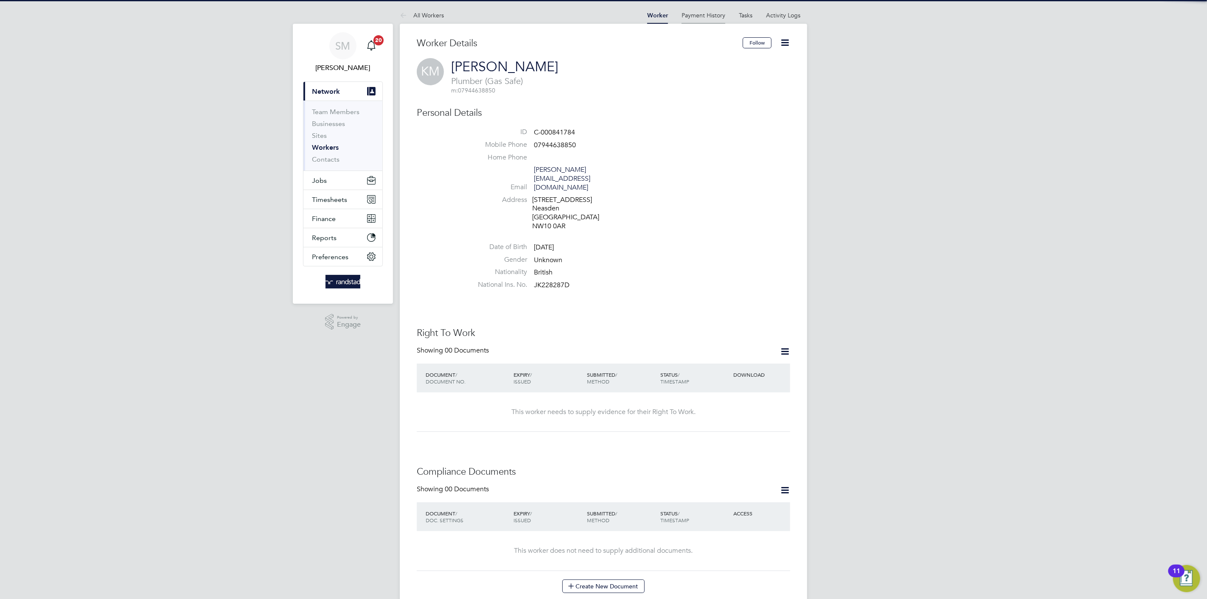
click at [703, 17] on link "Payment History" at bounding box center [703, 15] width 44 height 8
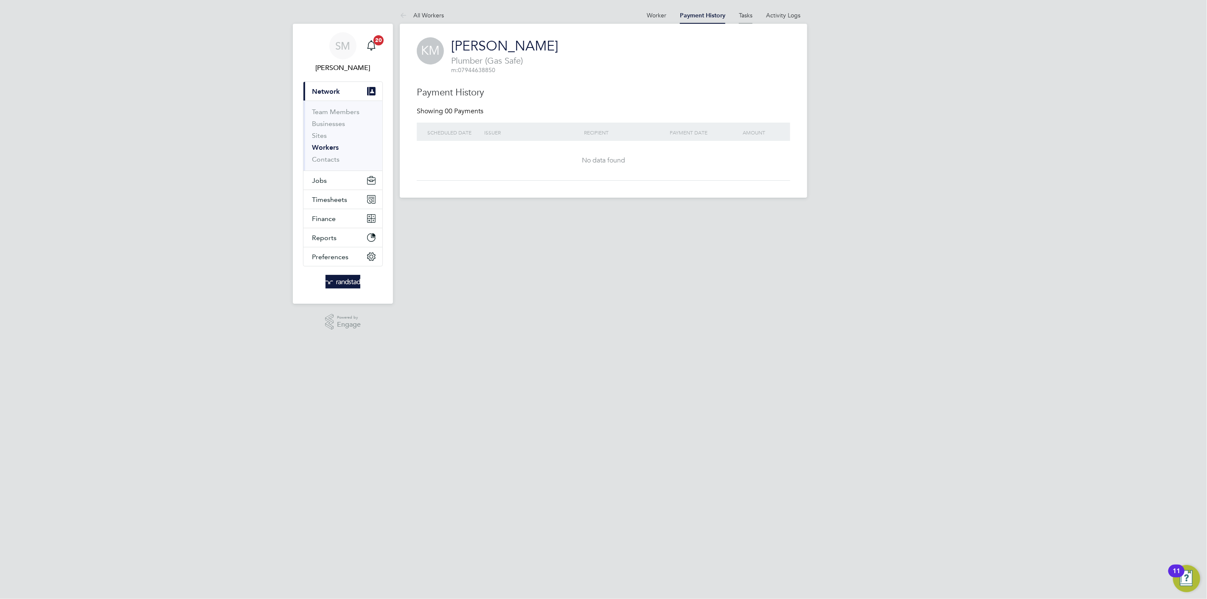
click at [740, 16] on link "Tasks" at bounding box center [746, 15] width 14 height 8
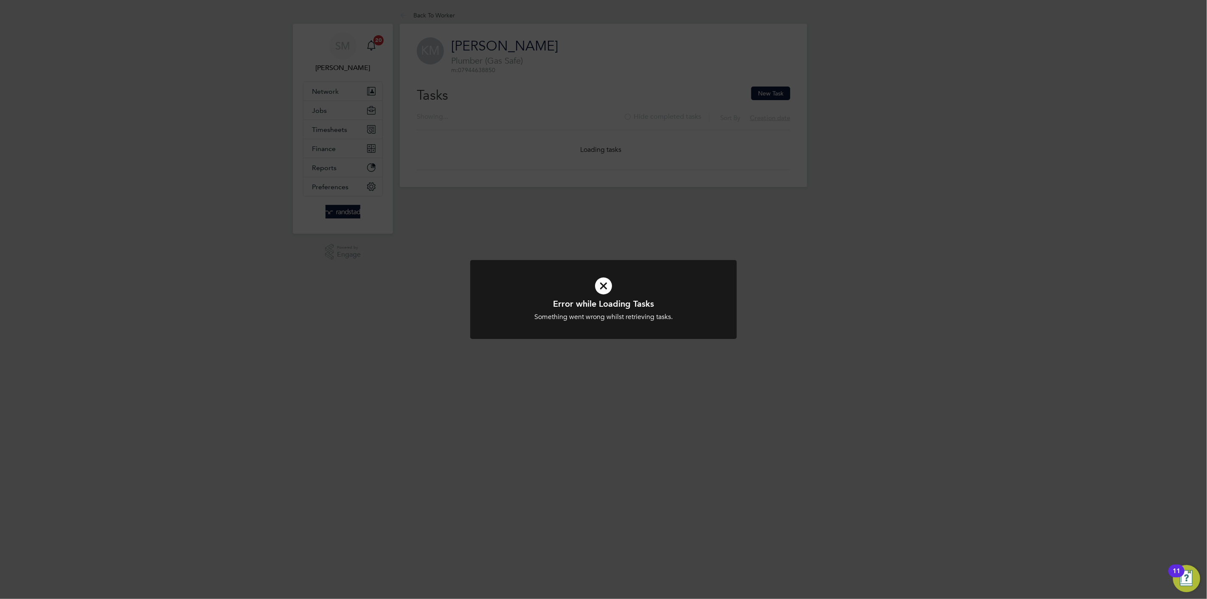
click at [690, 257] on div "Error while Loading Tasks Something went wrong whilst retrieving tasks. Cancel …" at bounding box center [603, 299] width 1207 height 599
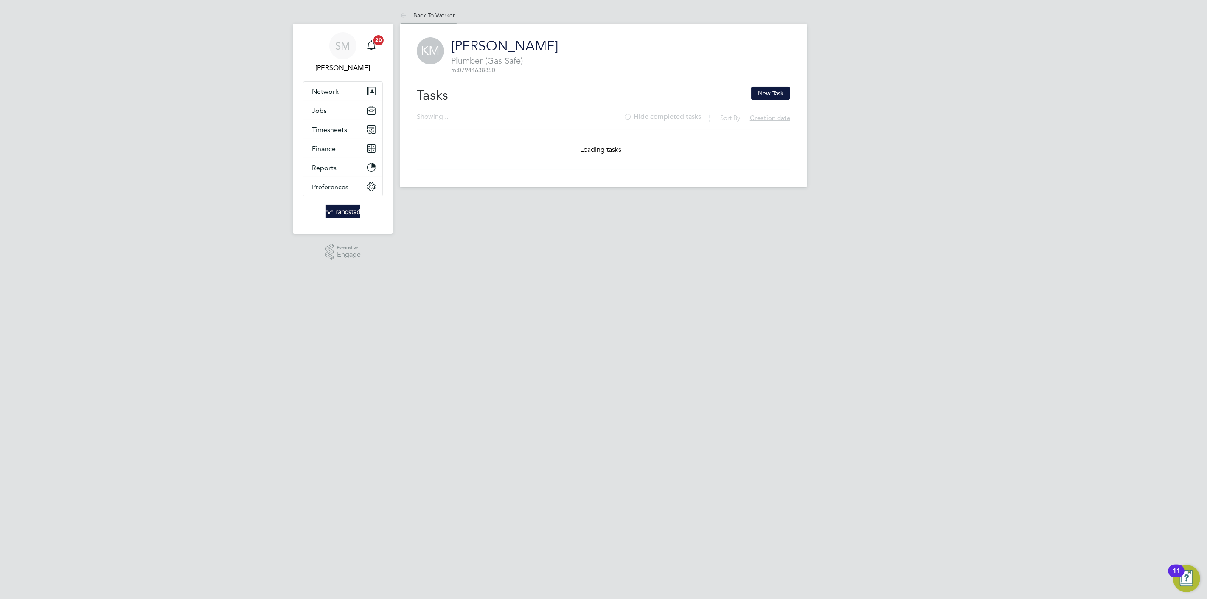
click at [432, 14] on link "Back To Worker" at bounding box center [427, 15] width 55 height 8
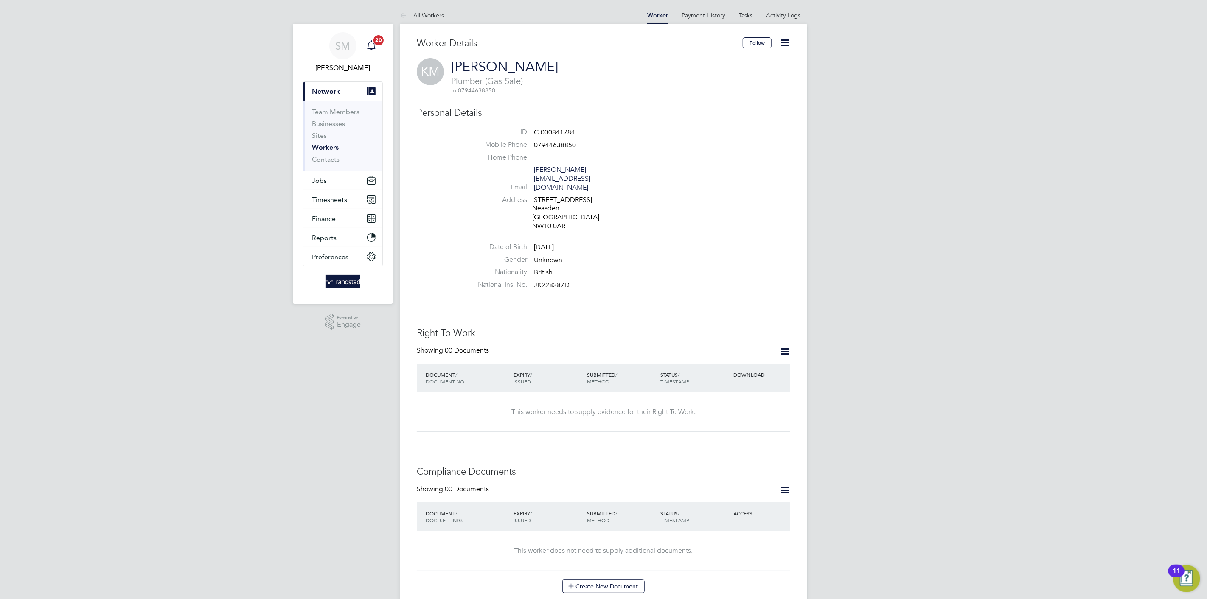
click at [374, 44] on app-alerts-badge "20" at bounding box center [378, 39] width 11 height 11
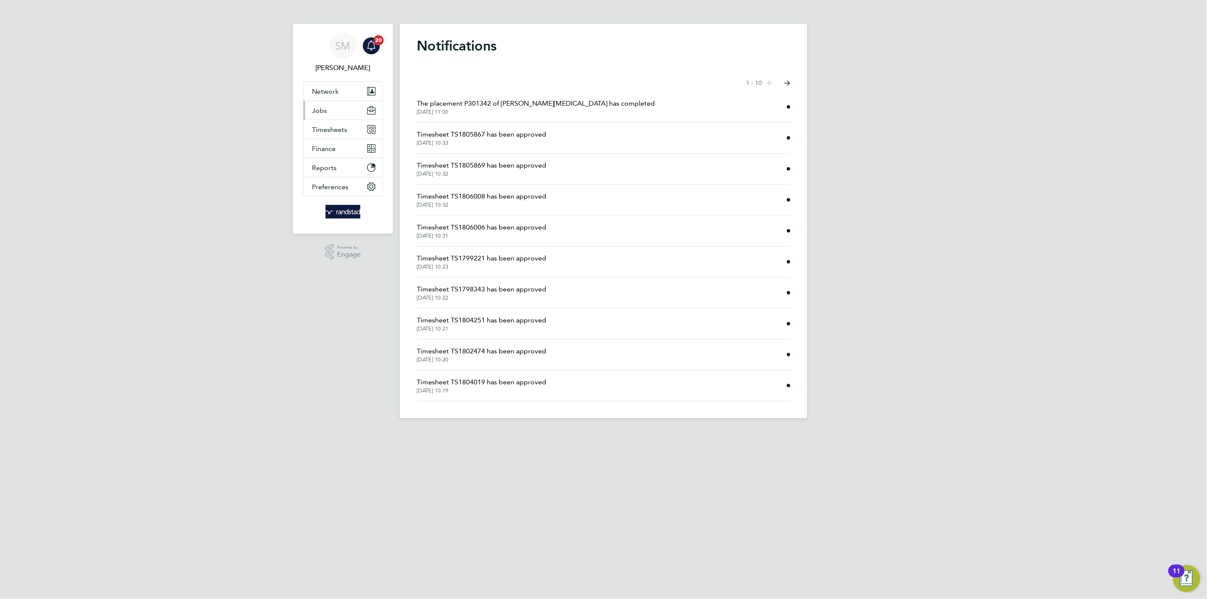
click at [334, 115] on button "Jobs" at bounding box center [342, 110] width 79 height 19
click at [339, 147] on link "Vacancies" at bounding box center [327, 143] width 30 height 8
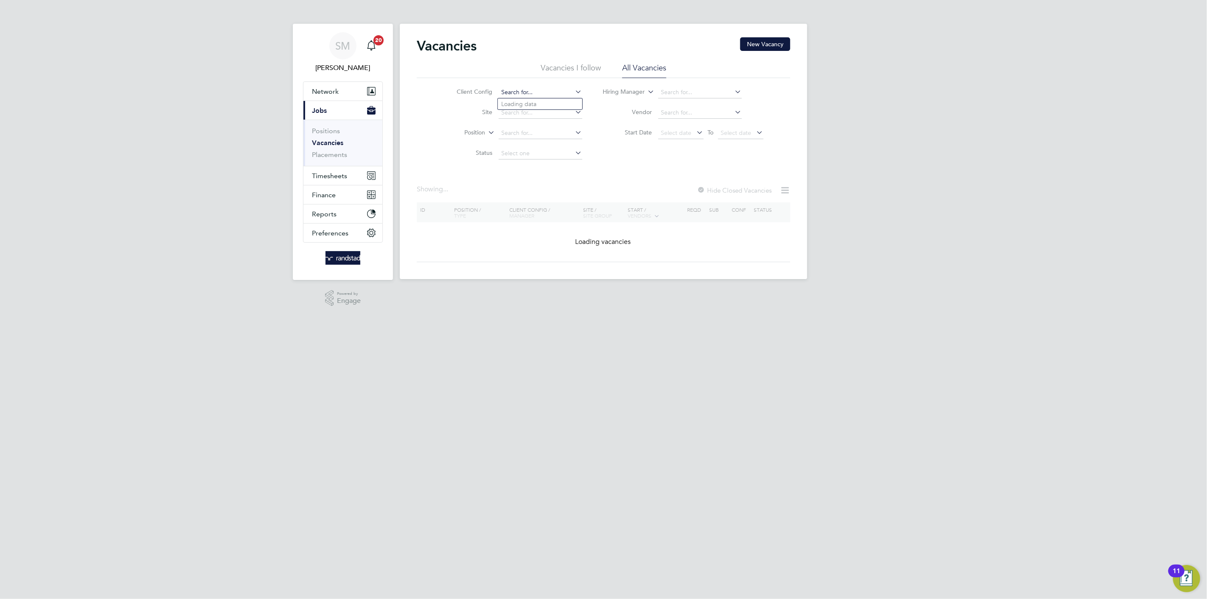
click at [515, 91] on input at bounding box center [540, 93] width 84 height 12
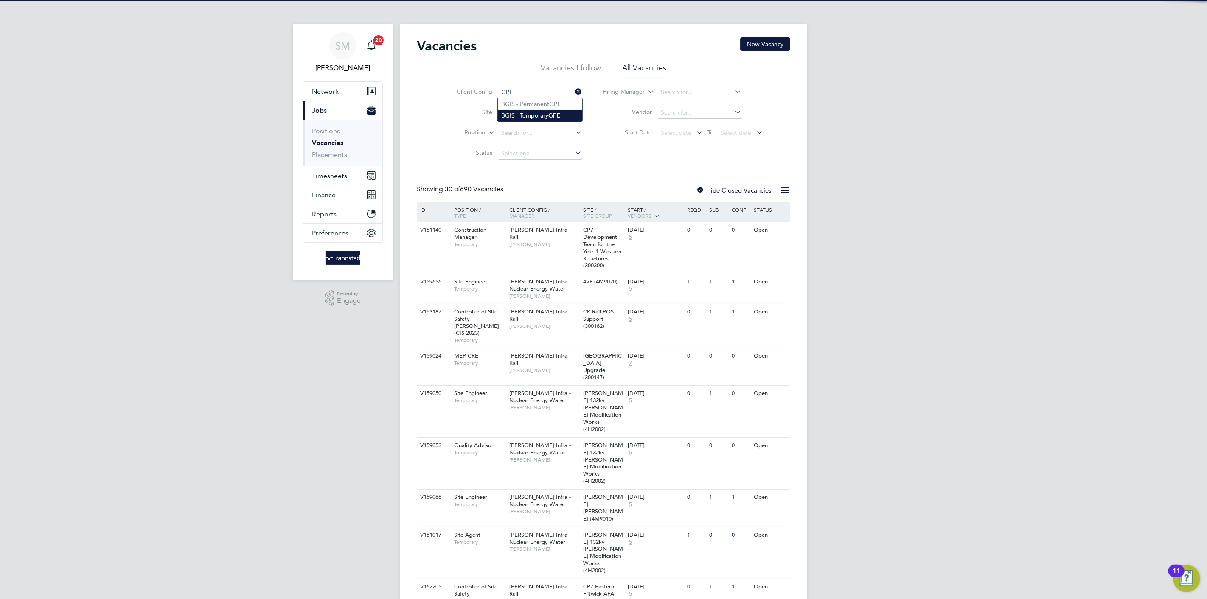
click at [537, 117] on li "BGIS - Temporary GPE" at bounding box center [540, 115] width 84 height 11
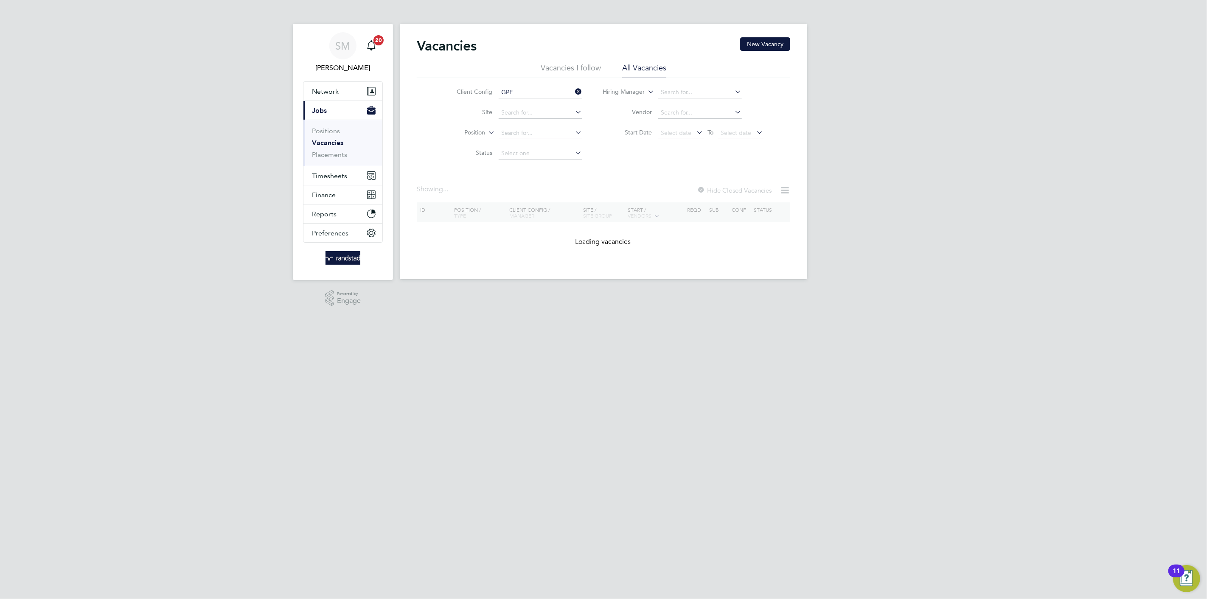
type input "BGIS - Temporary GPE"
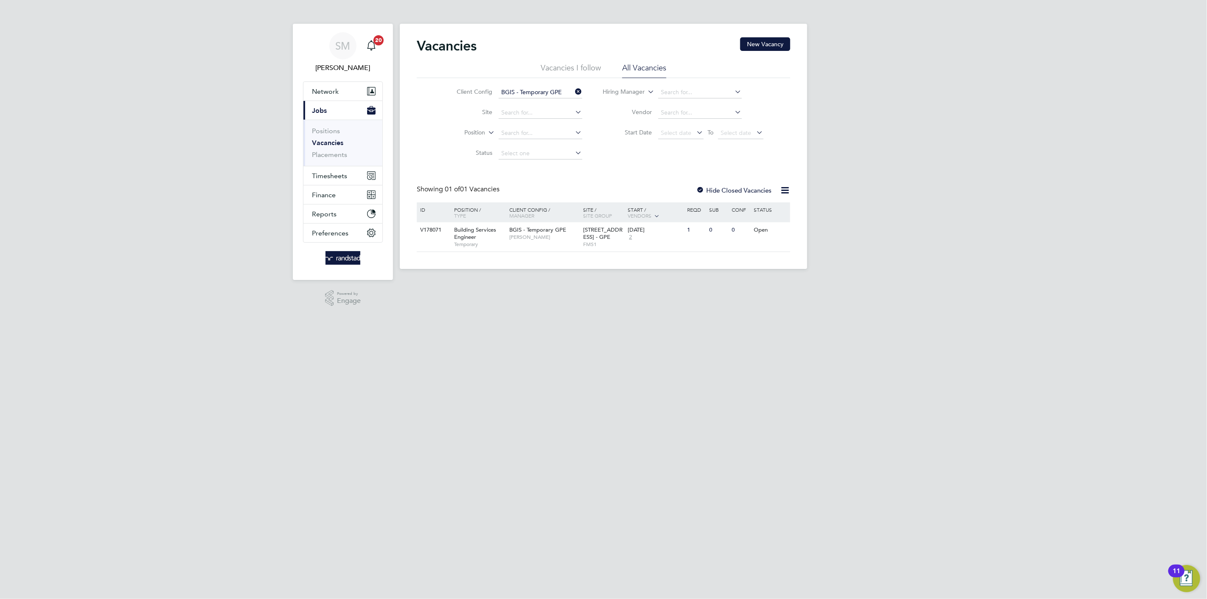
click at [552, 91] on input "BGIS - Temporary GPE" at bounding box center [540, 93] width 84 height 12
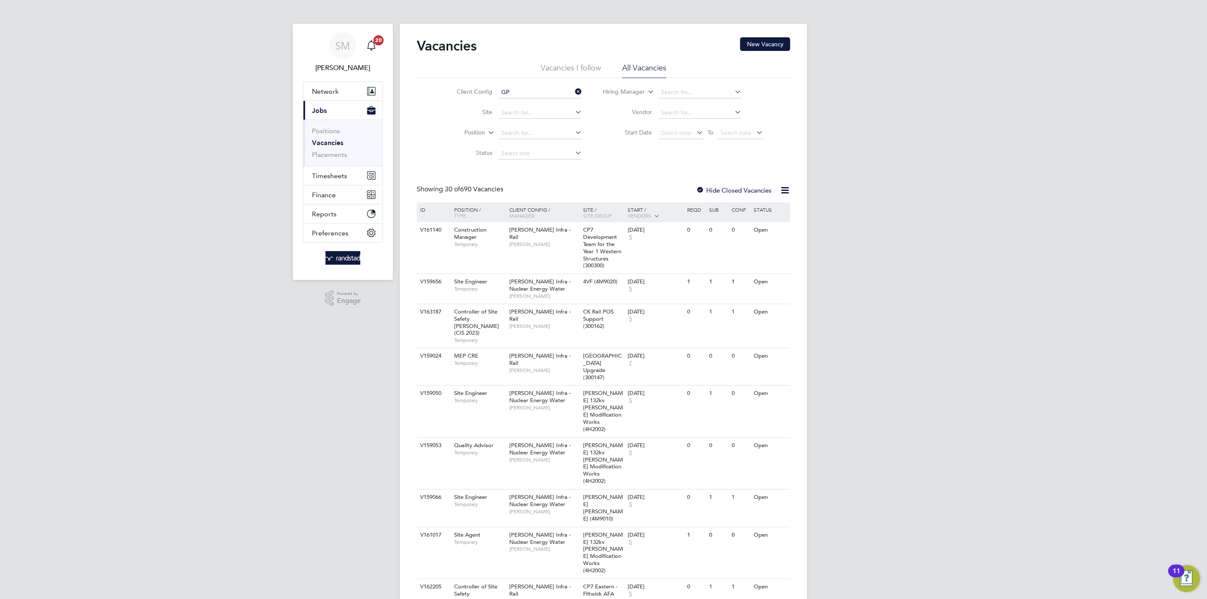
click at [545, 101] on li "BGIS - Permanent GP E" at bounding box center [540, 103] width 84 height 11
type input "BGIS - Permanent GPE"
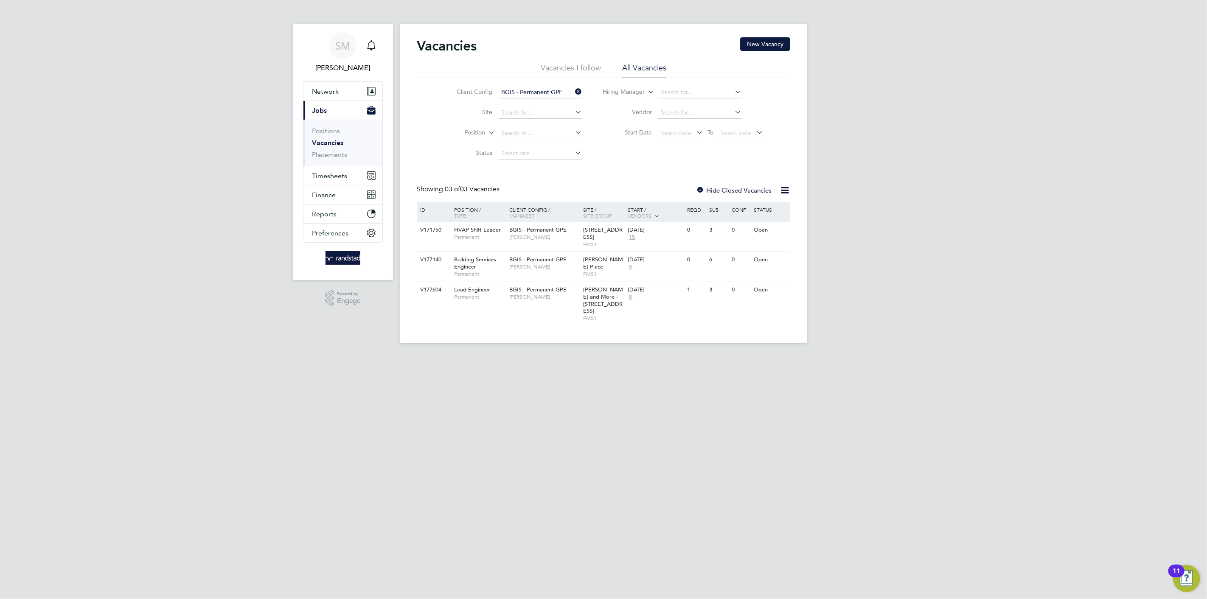
click at [758, 190] on label "Hide Closed Vacancies" at bounding box center [734, 190] width 76 height 8
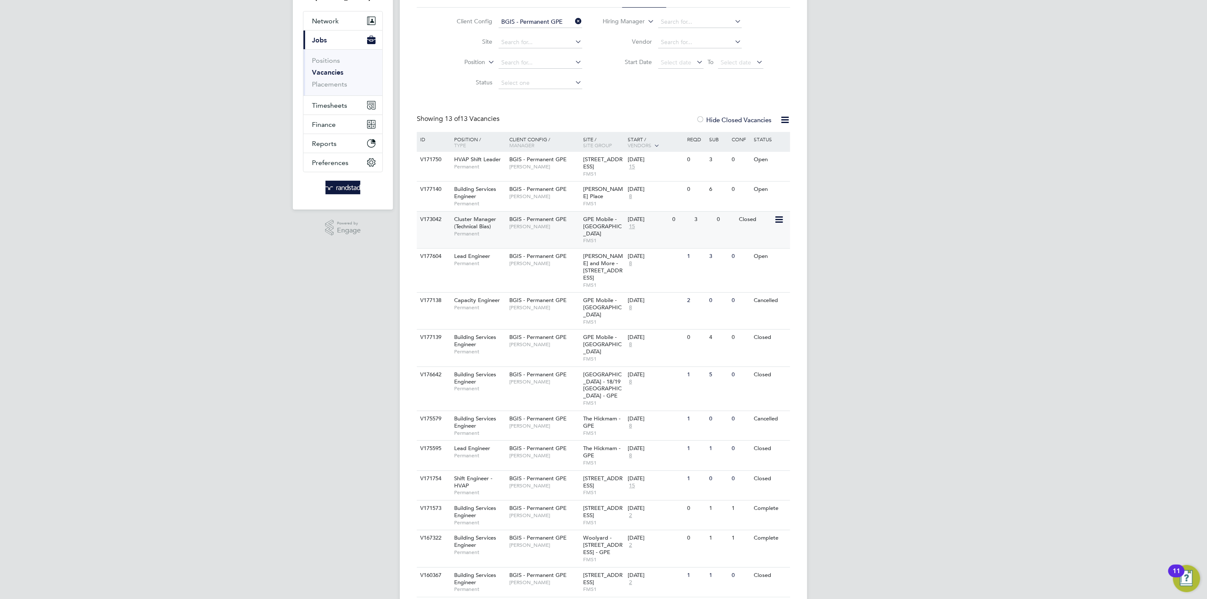
scroll to position [71, 0]
click at [766, 116] on label "Hide Closed Vacancies" at bounding box center [734, 119] width 76 height 8
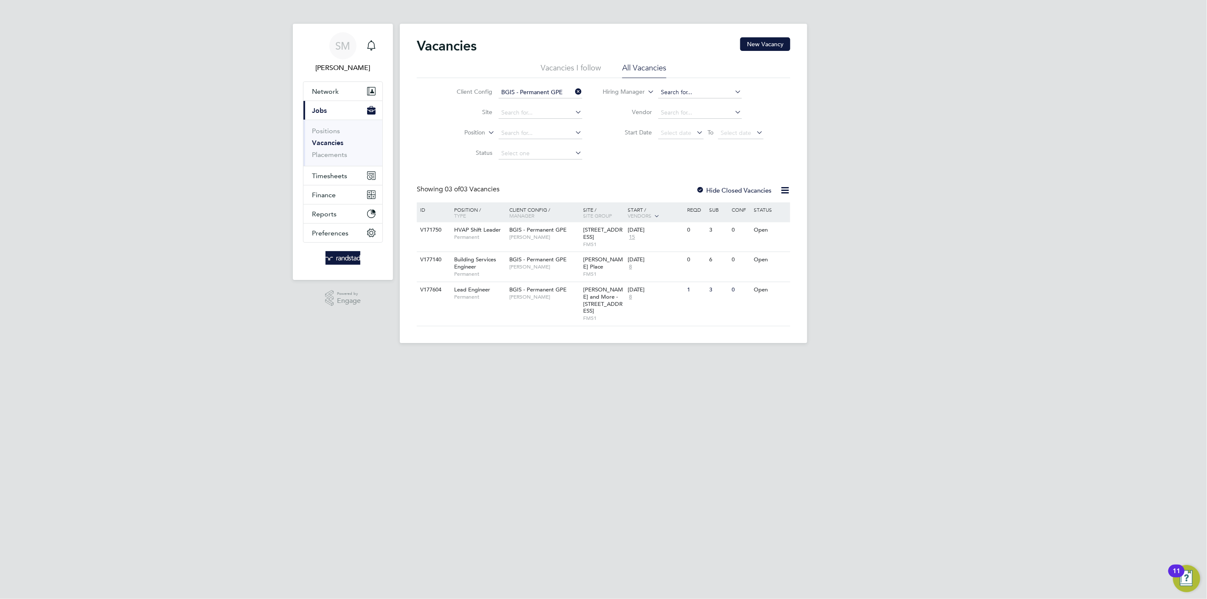
click at [681, 97] on input at bounding box center [700, 93] width 84 height 12
type input "michae"
click at [732, 188] on label "Hide Closed Vacancies" at bounding box center [734, 190] width 76 height 8
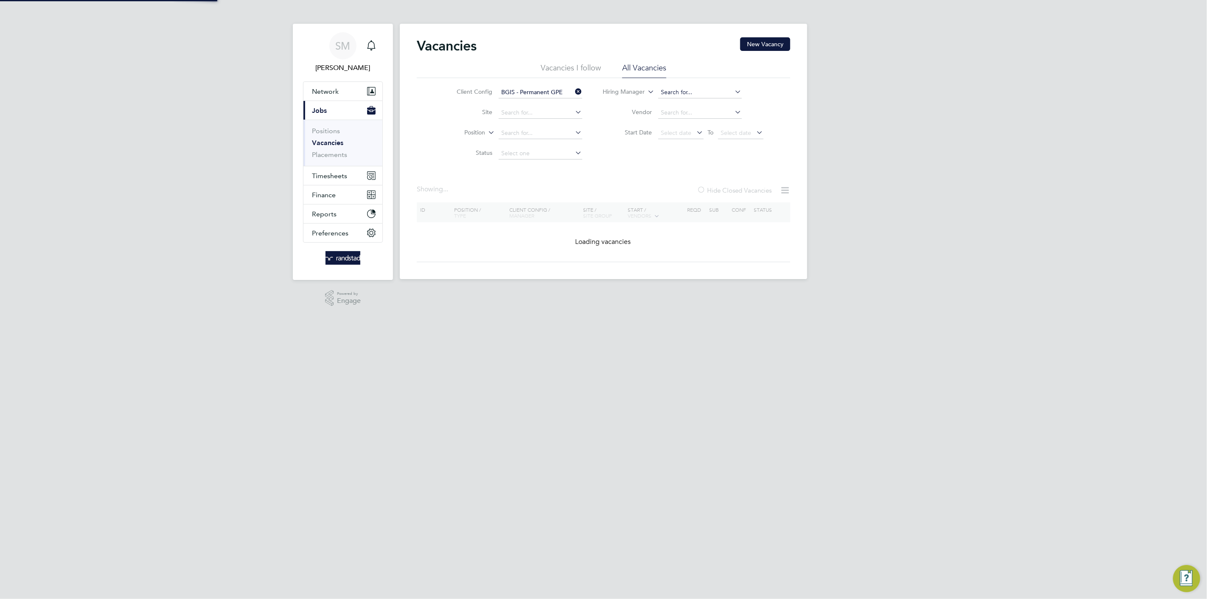
click at [686, 94] on input at bounding box center [700, 93] width 84 height 12
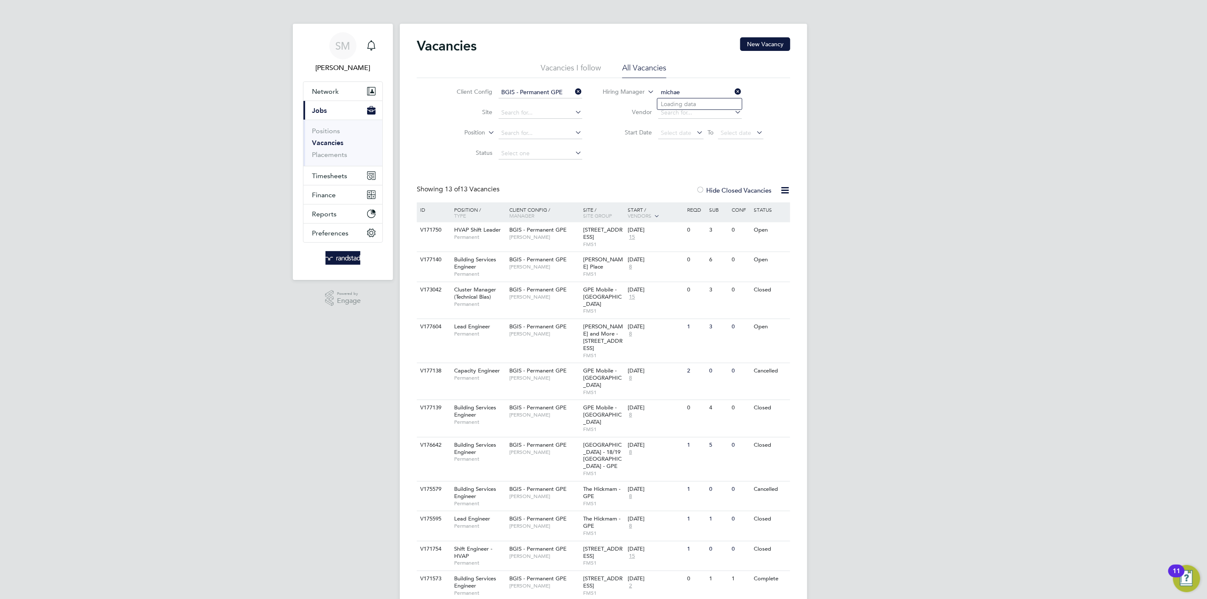
type input "michae"
click at [531, 87] on input "BGIS - Permanent GPE" at bounding box center [540, 93] width 84 height 12
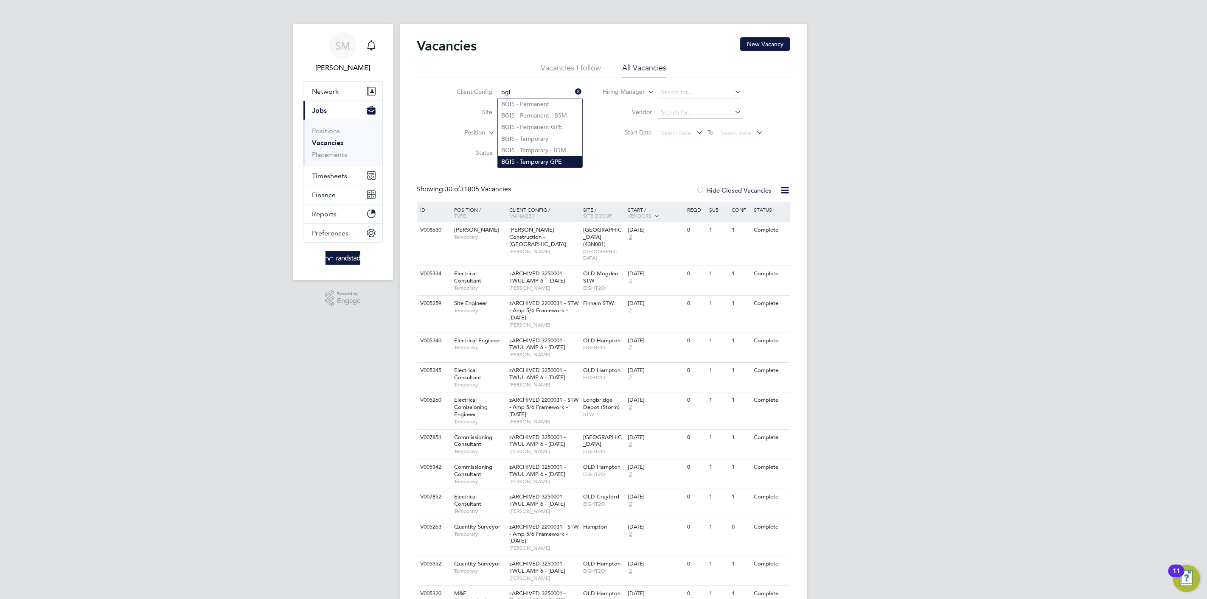
click at [557, 162] on li "BGI S - Temporary GPE" at bounding box center [540, 161] width 84 height 11
type input "BGIS - Temporary GPE"
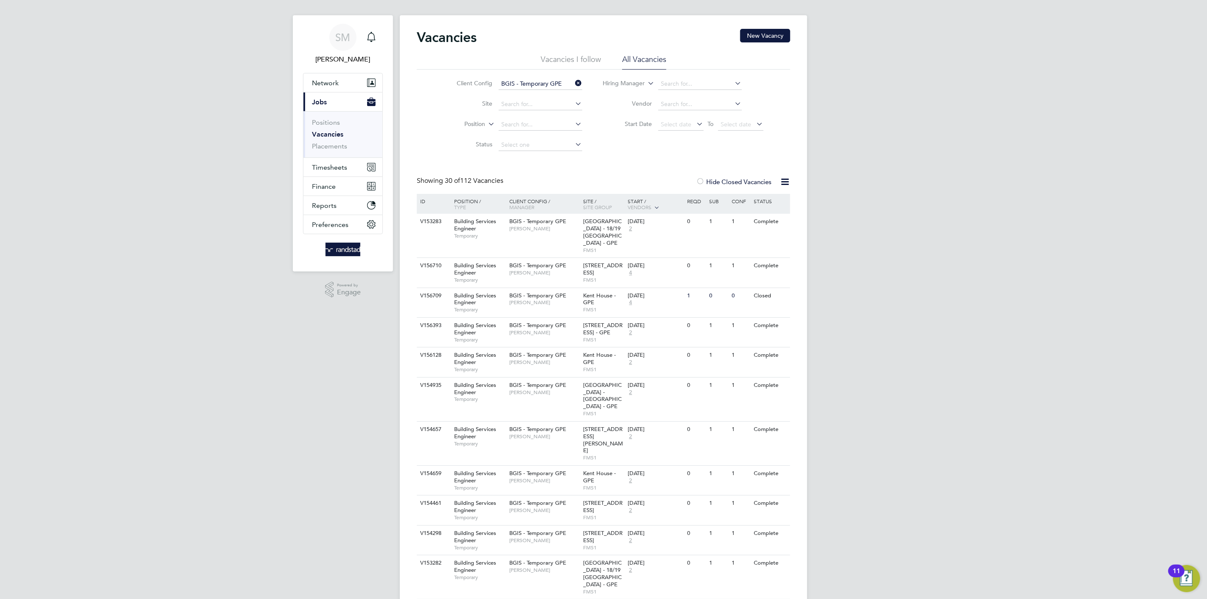
scroll to position [633, 0]
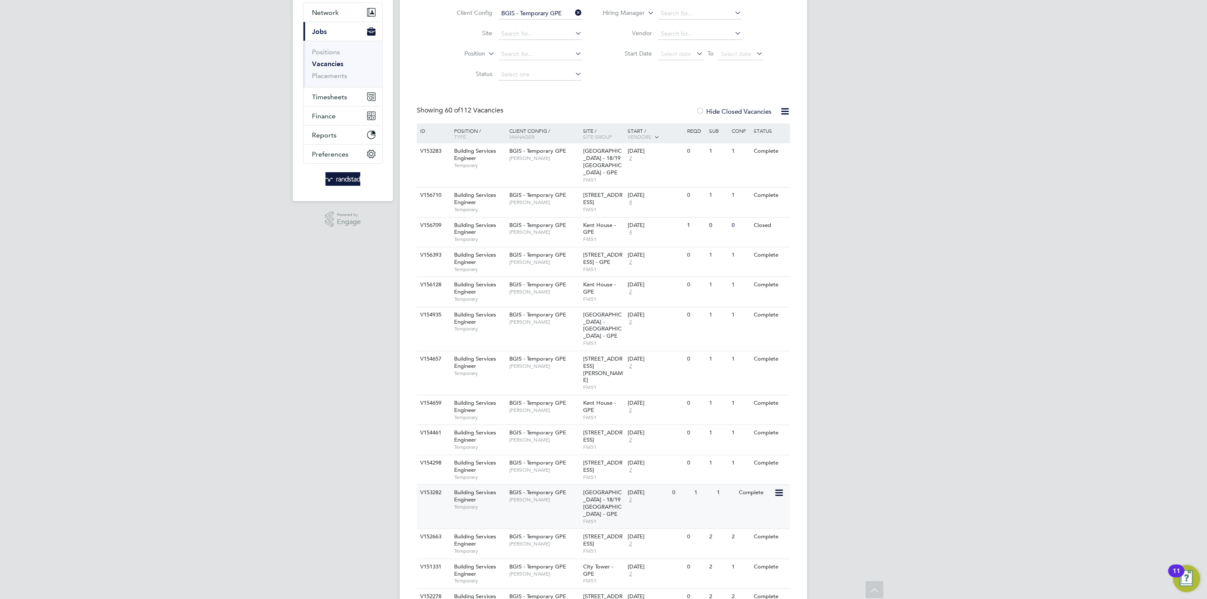
scroll to position [0, 0]
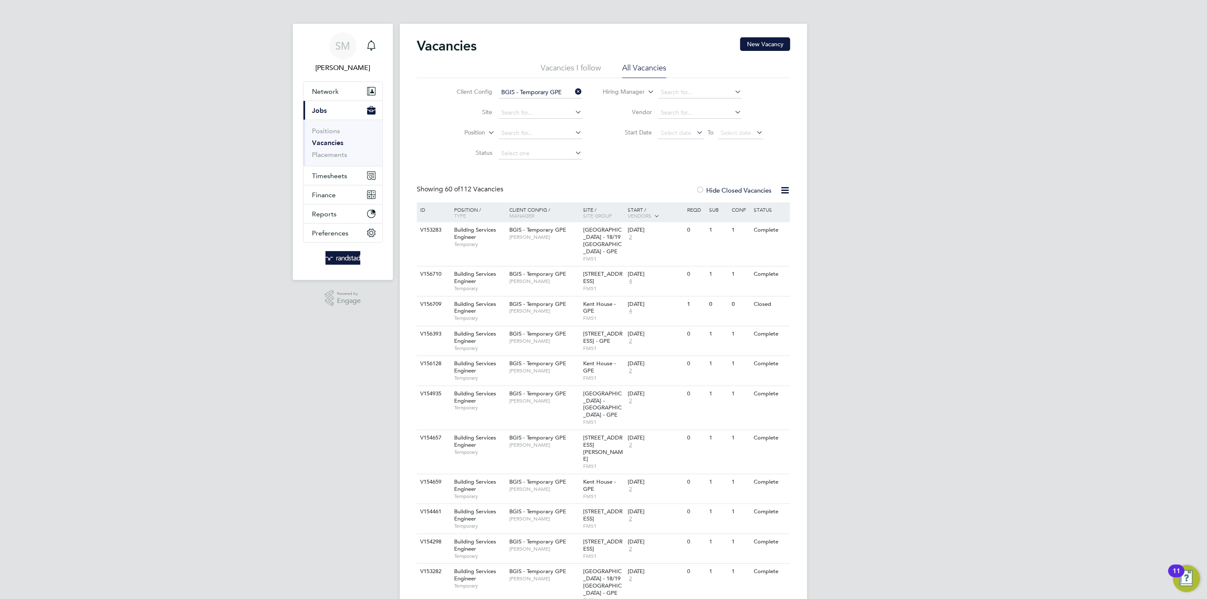
click at [739, 186] on label "Hide Closed Vacancies" at bounding box center [734, 190] width 76 height 8
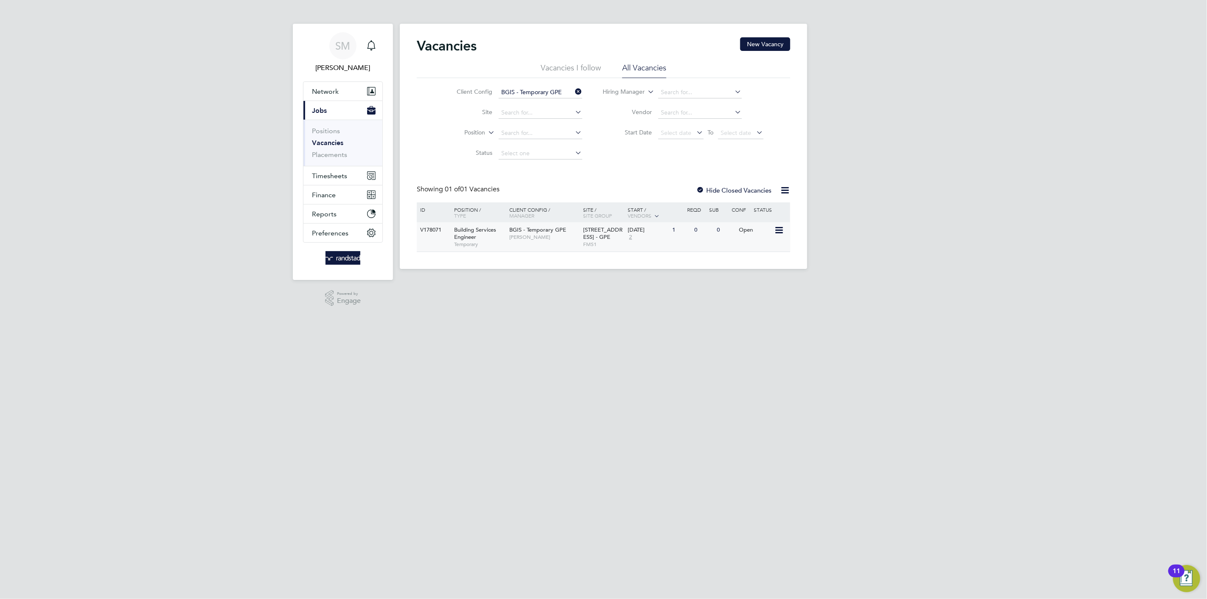
click at [711, 241] on div "V178071 Building Services Engineer Temporary BGIS - Temporary GPE Jasmin Padmor…" at bounding box center [603, 236] width 373 height 29
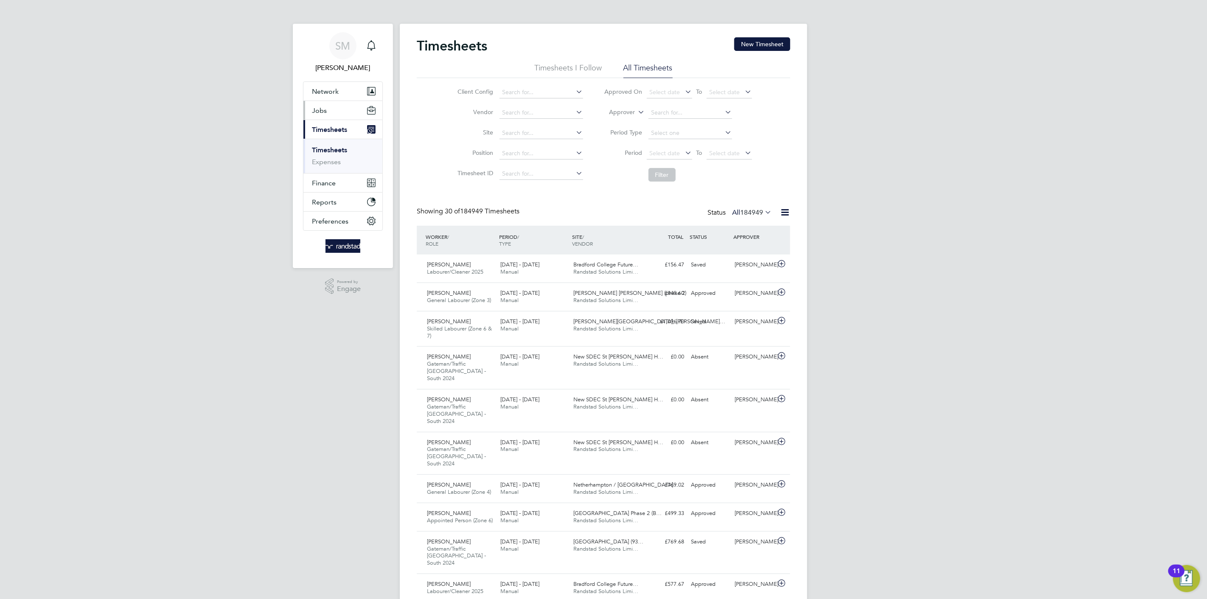
click at [337, 117] on button "Jobs" at bounding box center [342, 110] width 79 height 19
click at [338, 143] on link "Vacancies" at bounding box center [327, 143] width 30 height 8
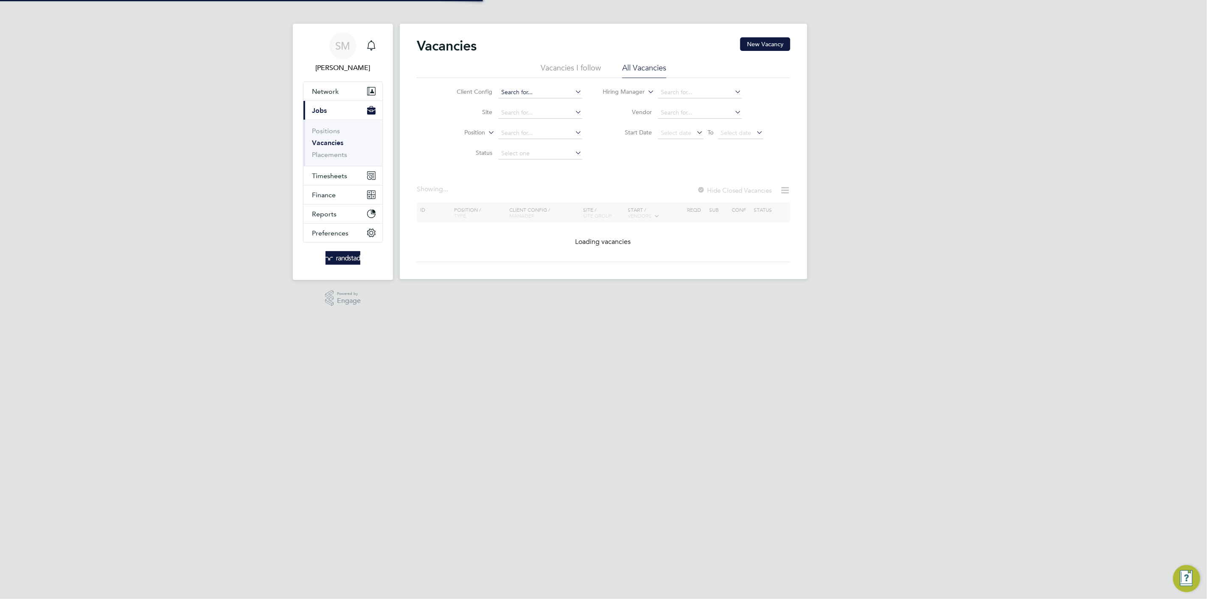
click at [538, 93] on input at bounding box center [540, 93] width 84 height 12
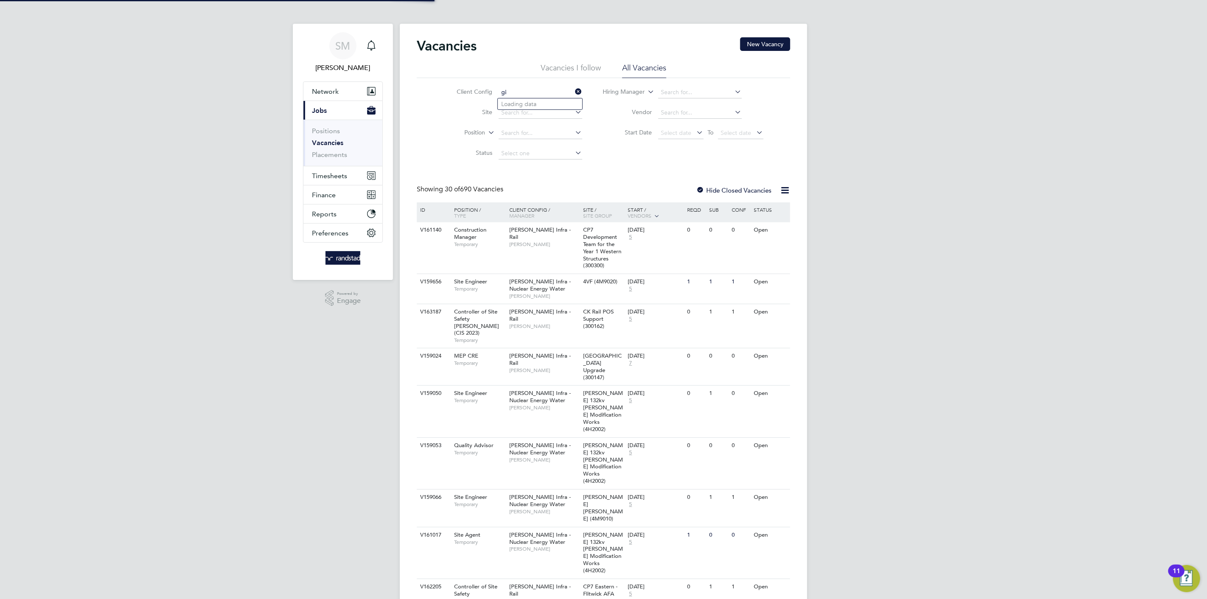
type input "g"
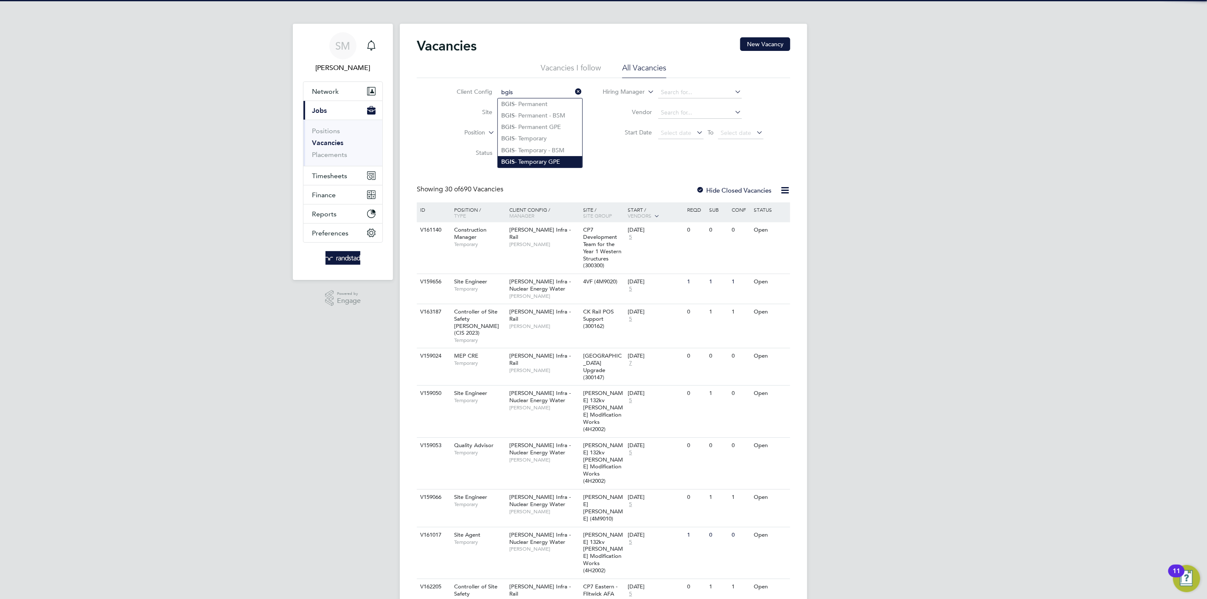
click at [538, 167] on li "BGIS - Temporary GPE" at bounding box center [540, 161] width 84 height 11
type input "BGIS - Temporary GPE"
